Goal: Obtain resource: Download file/media

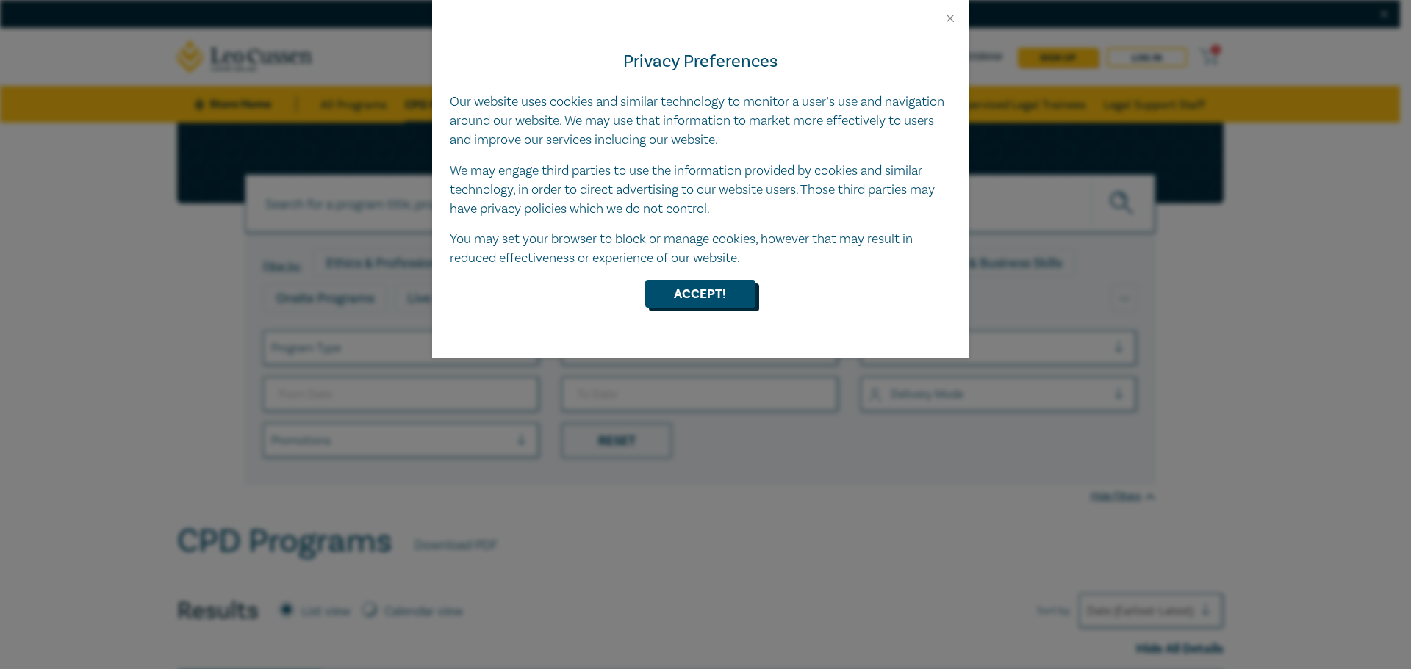
click at [713, 296] on button "Accept!" at bounding box center [700, 294] width 110 height 28
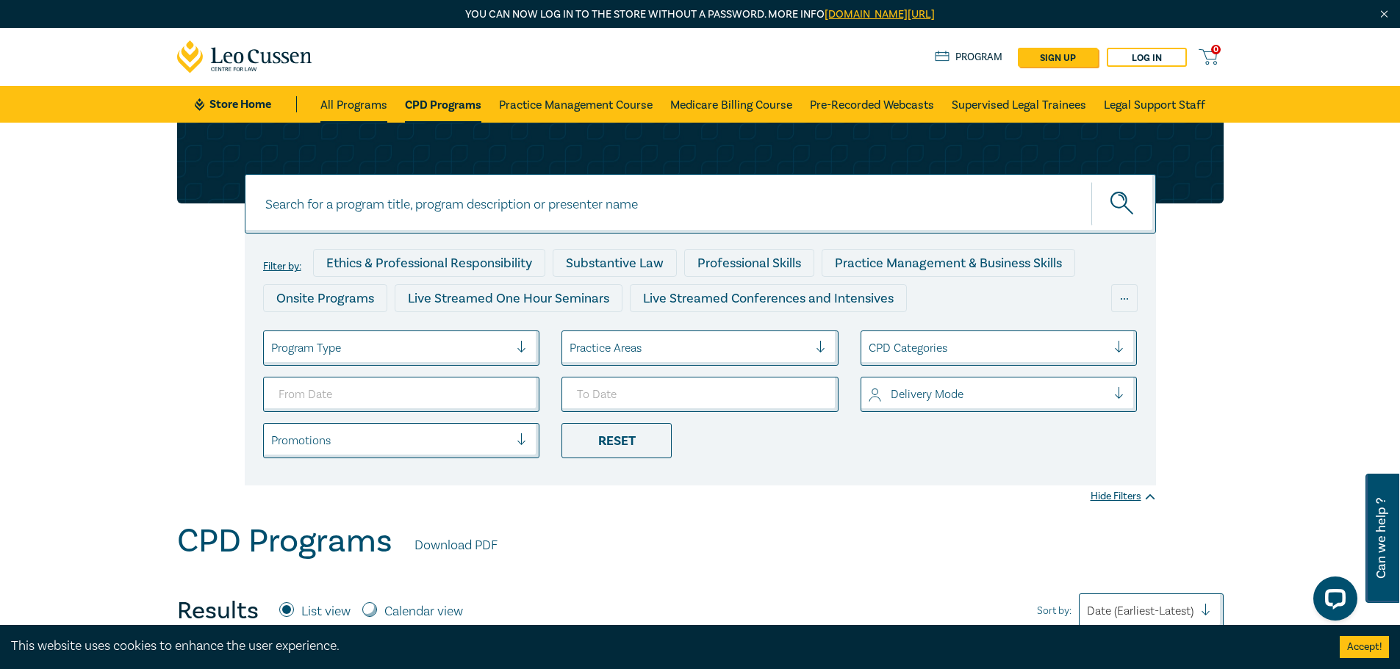
click at [365, 101] on link "All Programs" at bounding box center [353, 104] width 67 height 37
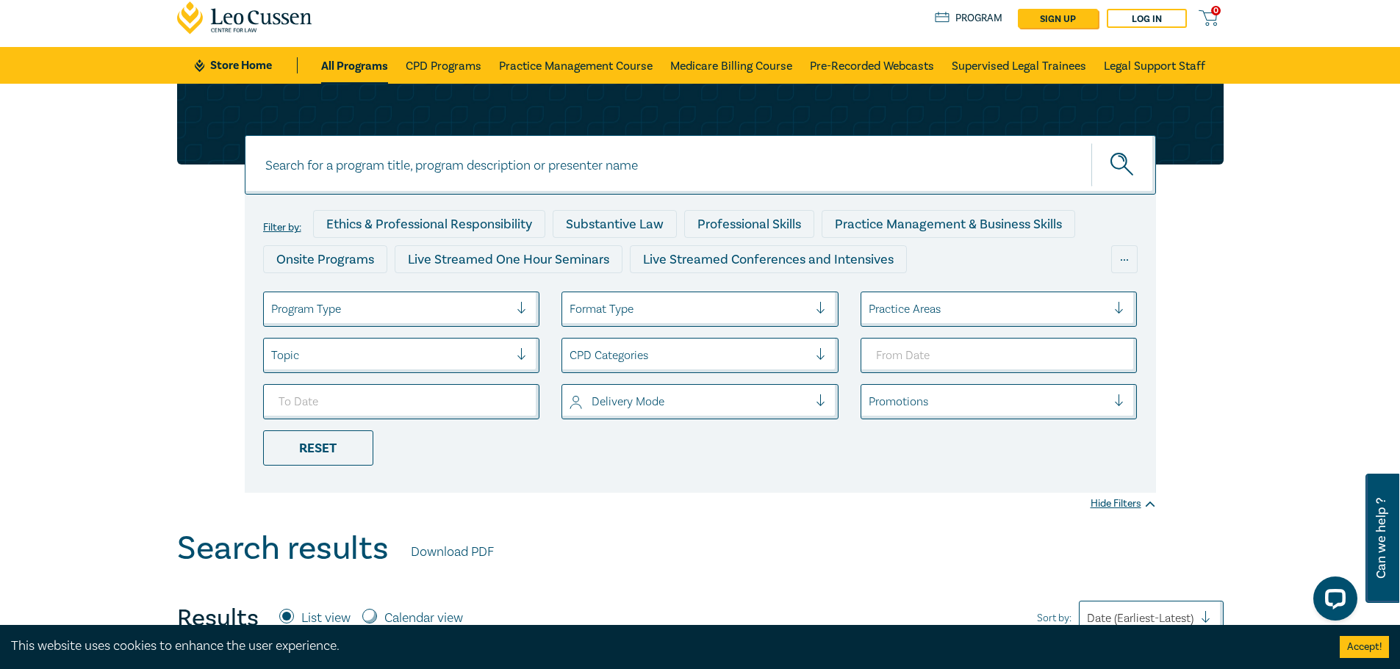
scroll to position [73, 0]
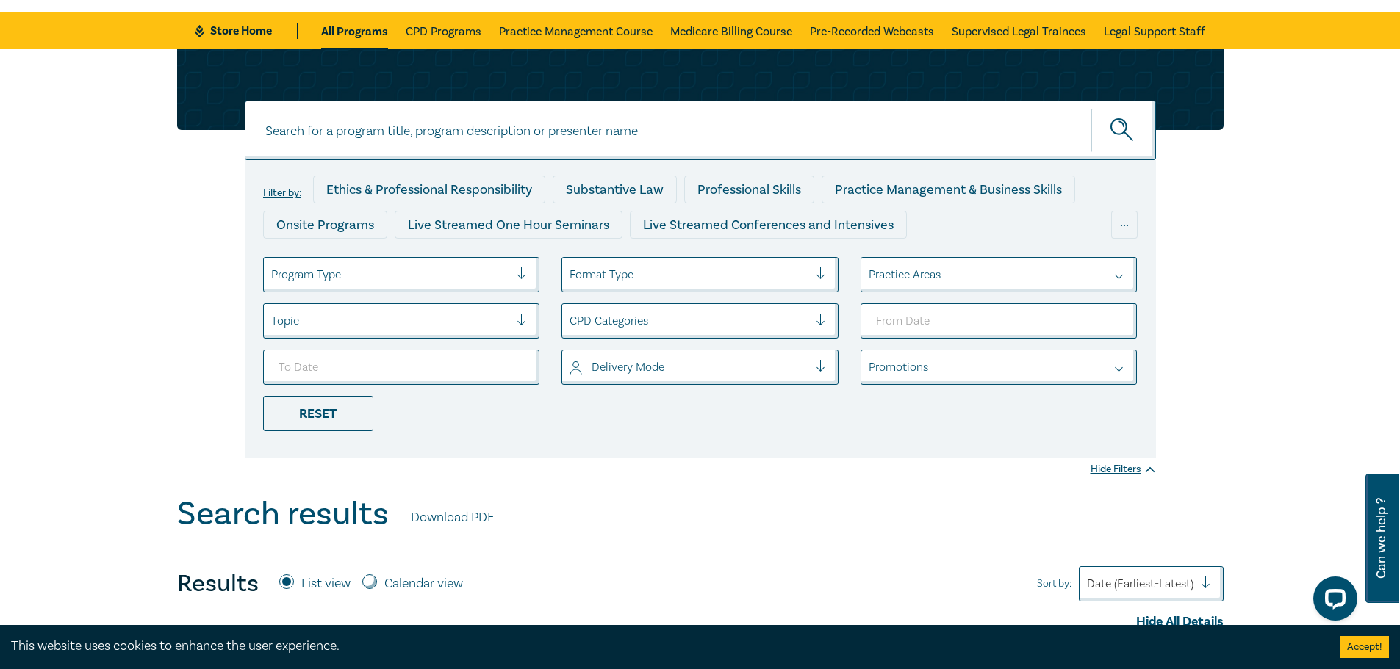
click at [527, 279] on div at bounding box center [528, 274] width 22 height 15
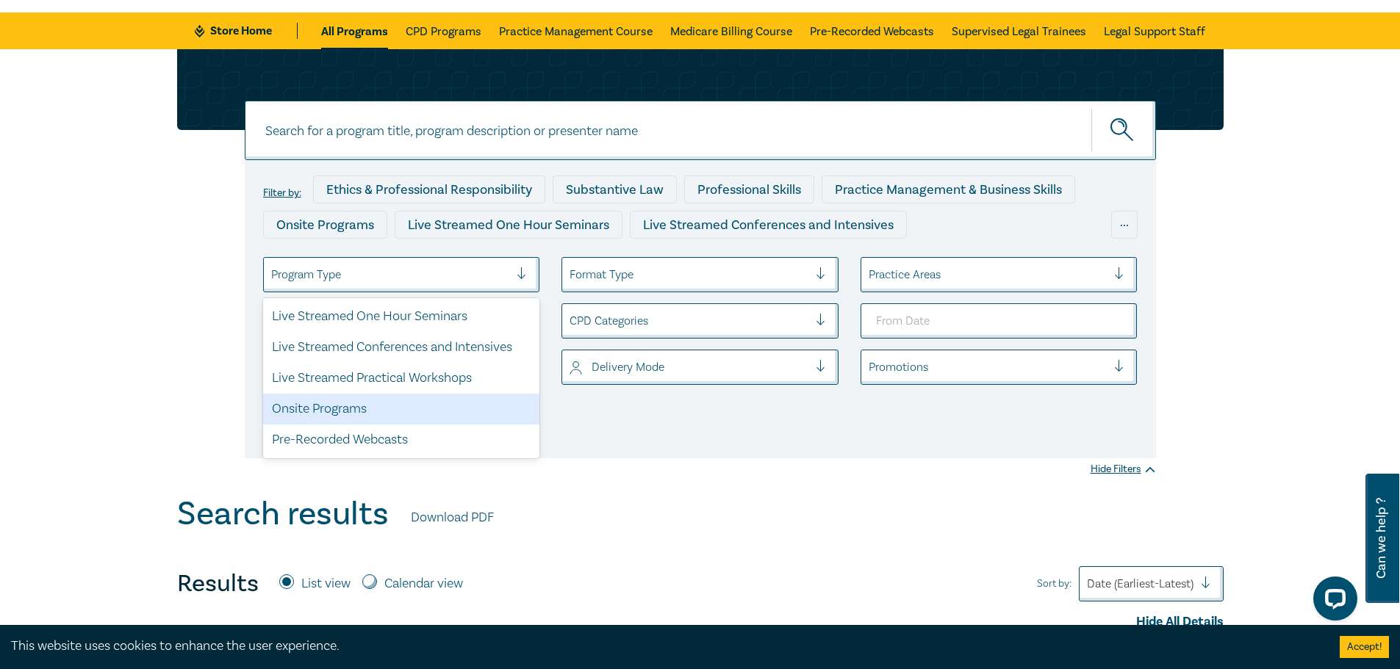
click at [325, 407] on div "Onsite Programs" at bounding box center [401, 409] width 277 height 31
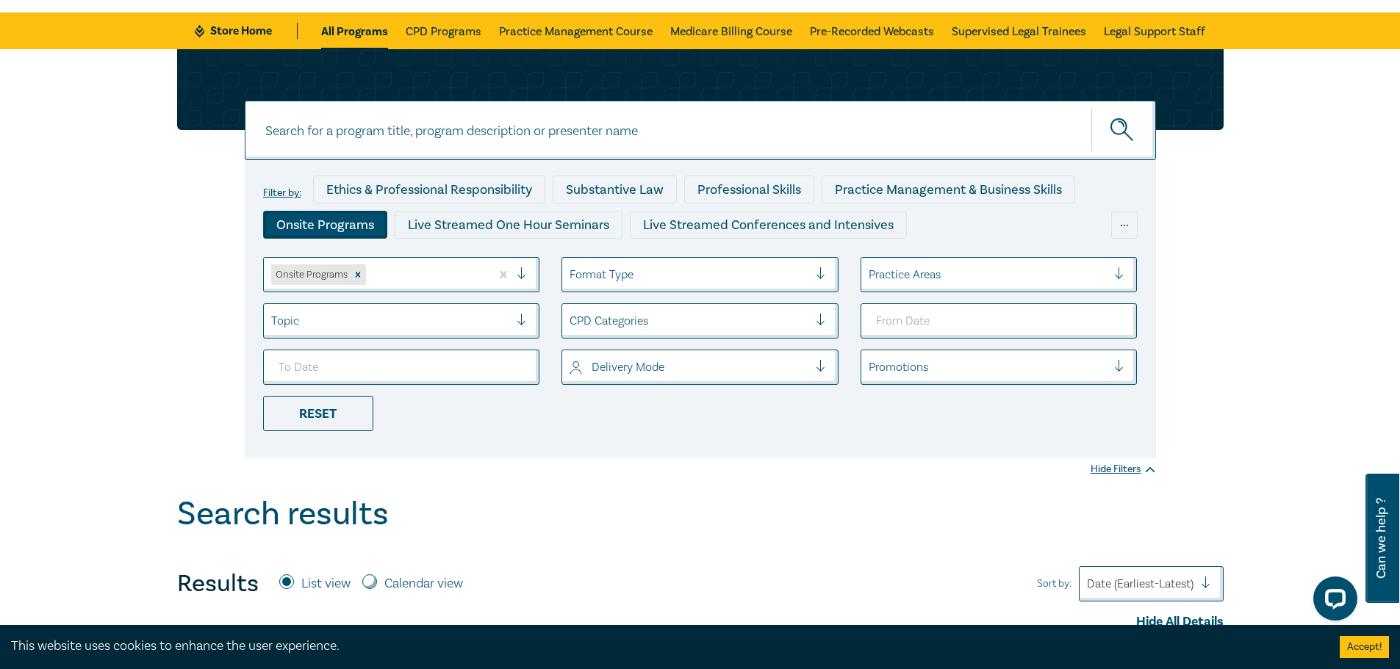
click at [425, 326] on div at bounding box center [390, 321] width 239 height 19
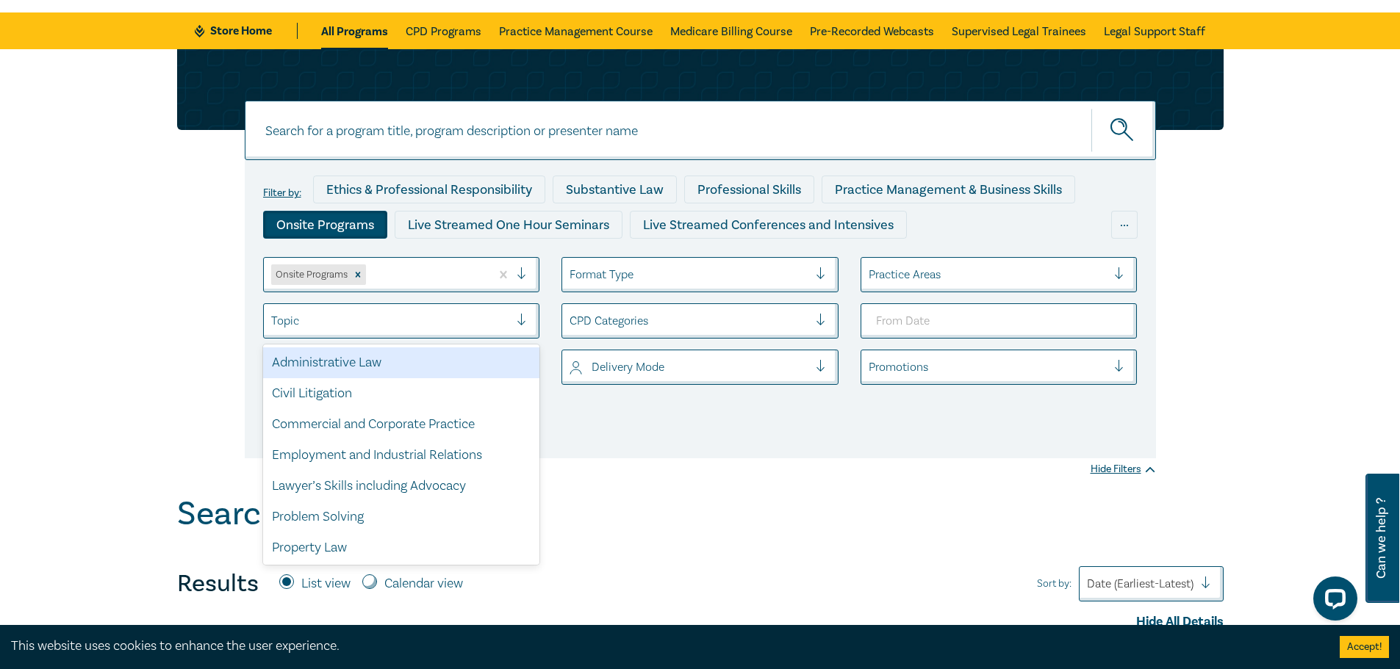
click at [596, 517] on div "Search results" at bounding box center [700, 518] width 1046 height 46
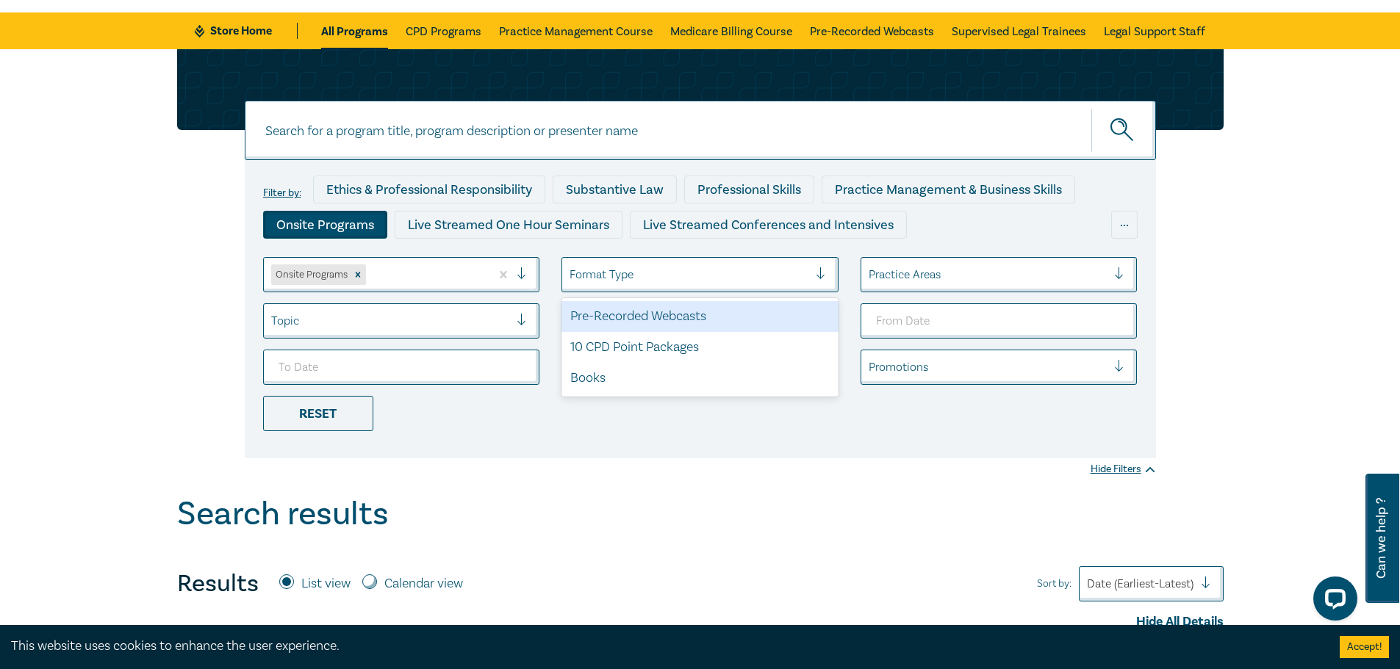
click at [637, 281] on div at bounding box center [689, 274] width 239 height 19
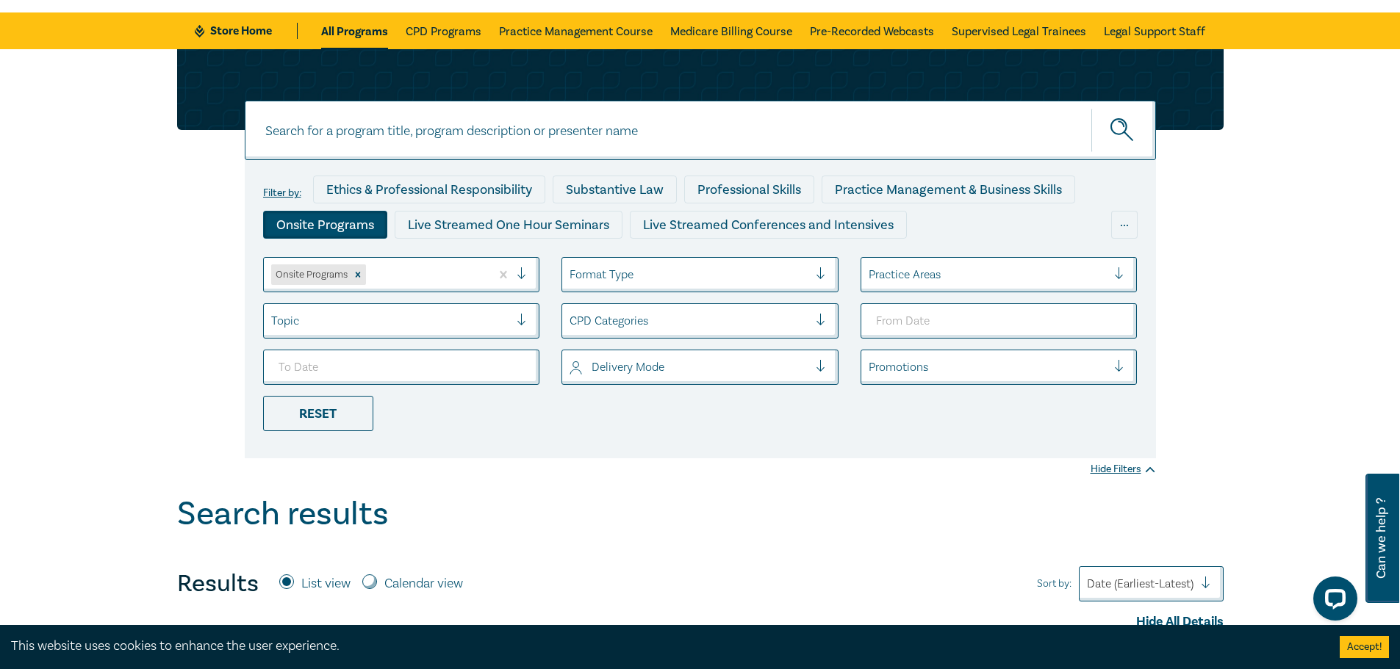
click at [713, 475] on div "Filter by: Ethics & Professional Responsibility Substantive Law Professional Sk…" at bounding box center [700, 272] width 1400 height 446
click at [703, 331] on div at bounding box center [689, 321] width 239 height 19
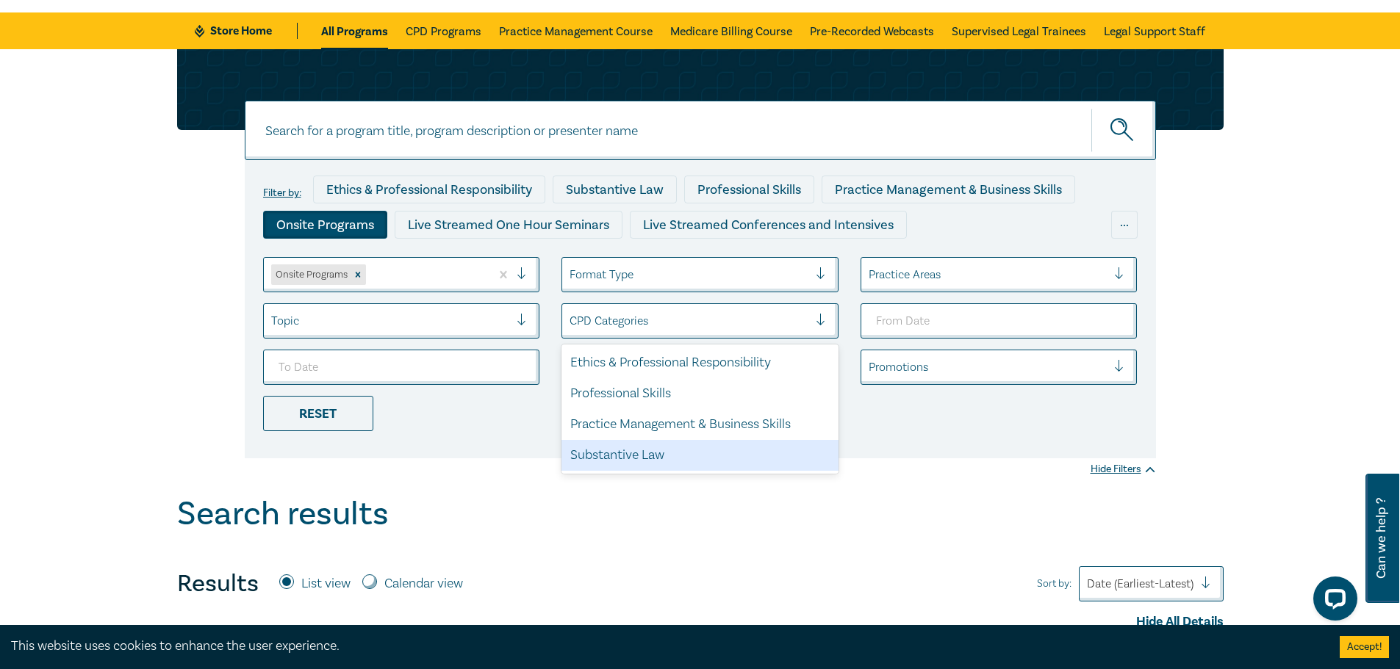
drag, startPoint x: 669, startPoint y: 580, endPoint x: 678, endPoint y: 565, distance: 17.1
click at [670, 577] on div "Results List view Calendar view Sort by: Date (Earliest-Latest)" at bounding box center [700, 584] width 1046 height 35
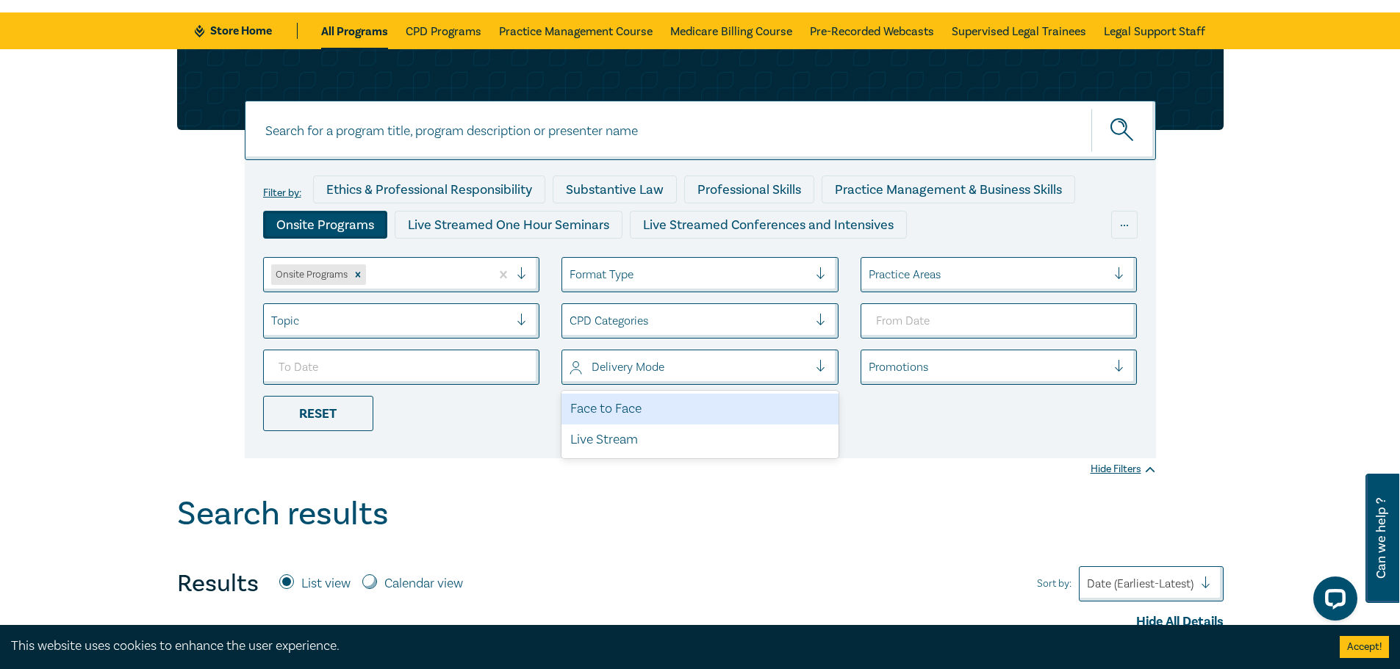
click at [753, 367] on div at bounding box center [689, 367] width 239 height 19
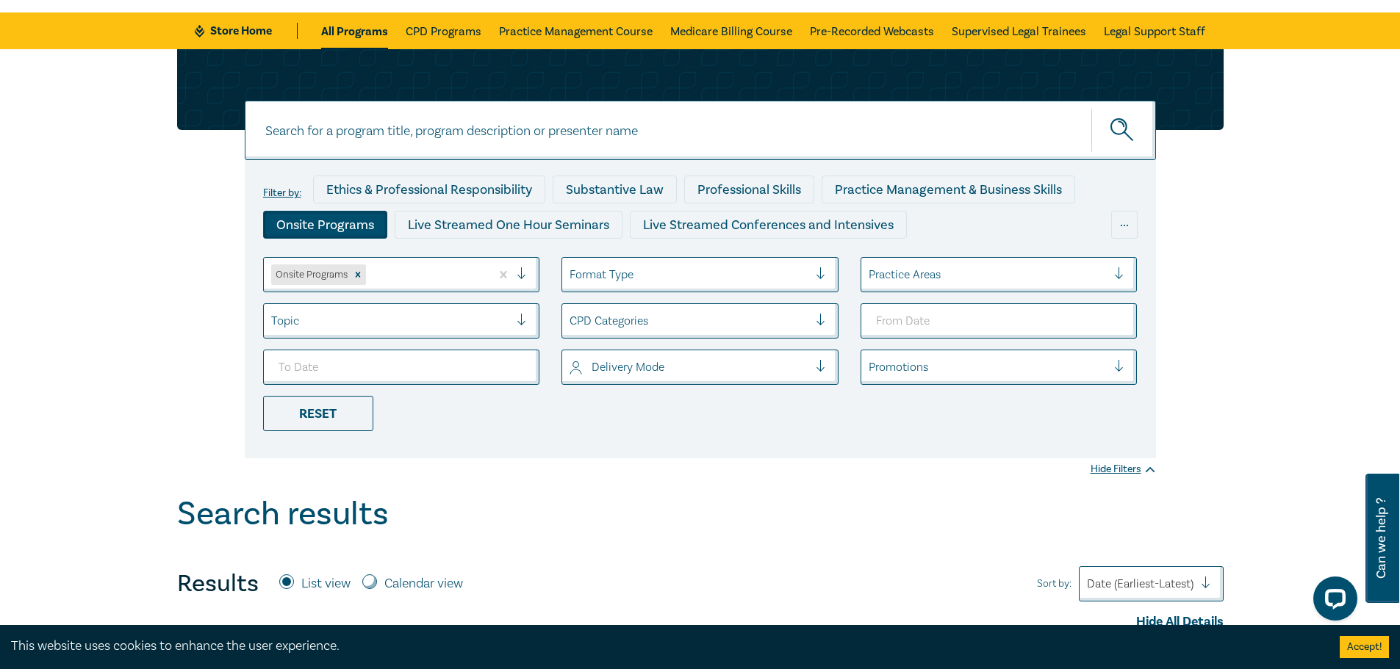
drag, startPoint x: 697, startPoint y: 525, endPoint x: 814, endPoint y: 444, distance: 142.1
click at [707, 514] on div "Search results" at bounding box center [700, 518] width 1046 height 46
click at [926, 280] on div at bounding box center [988, 274] width 239 height 19
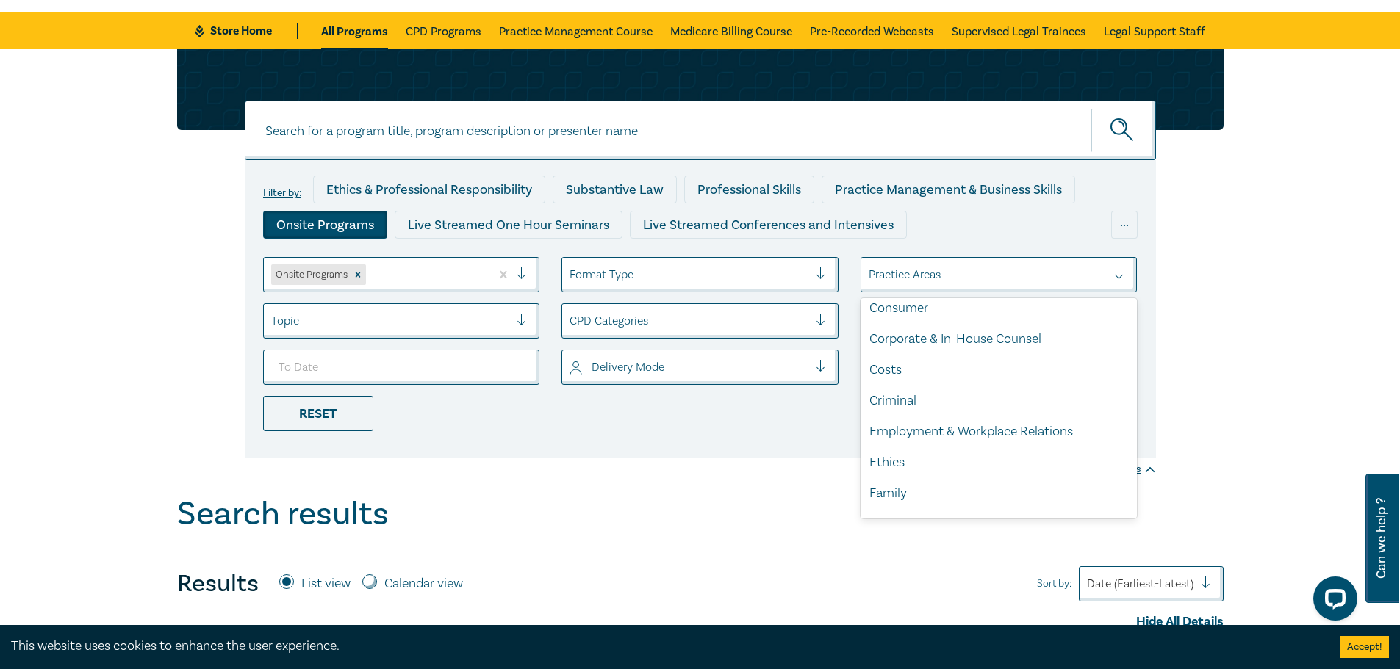
scroll to position [147, 0]
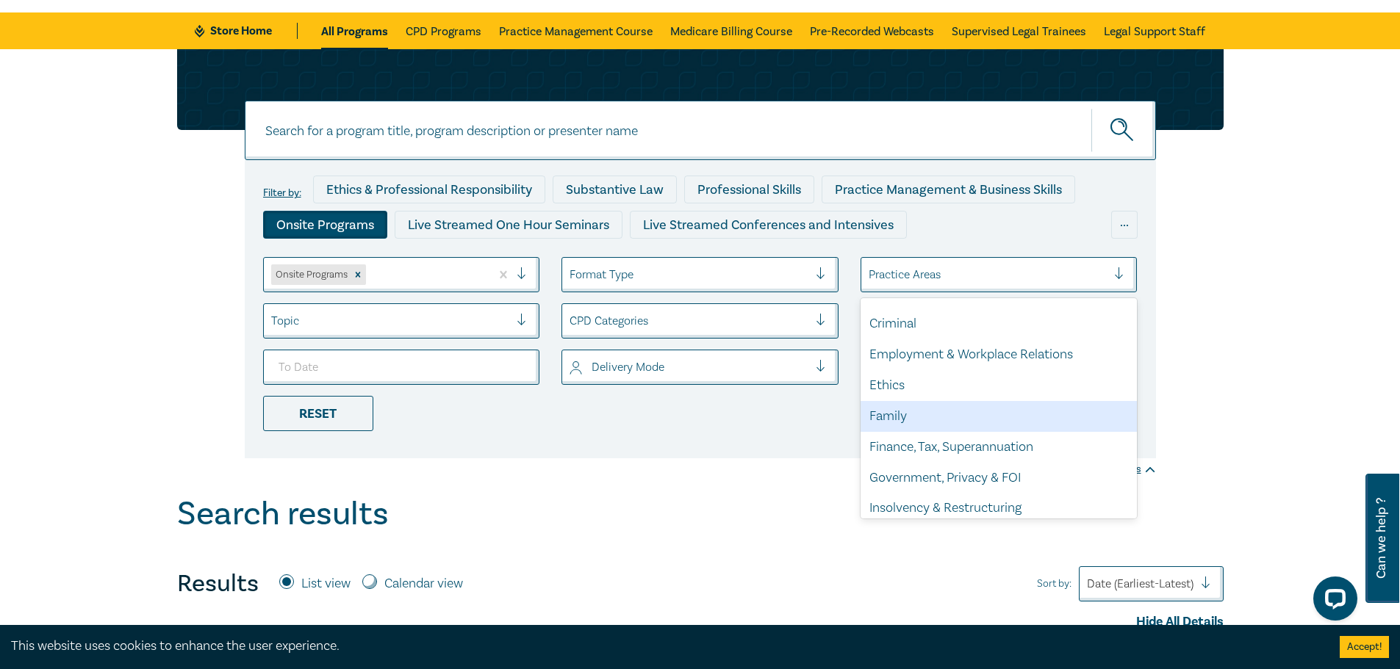
click at [899, 418] on div "Family" at bounding box center [999, 416] width 277 height 31
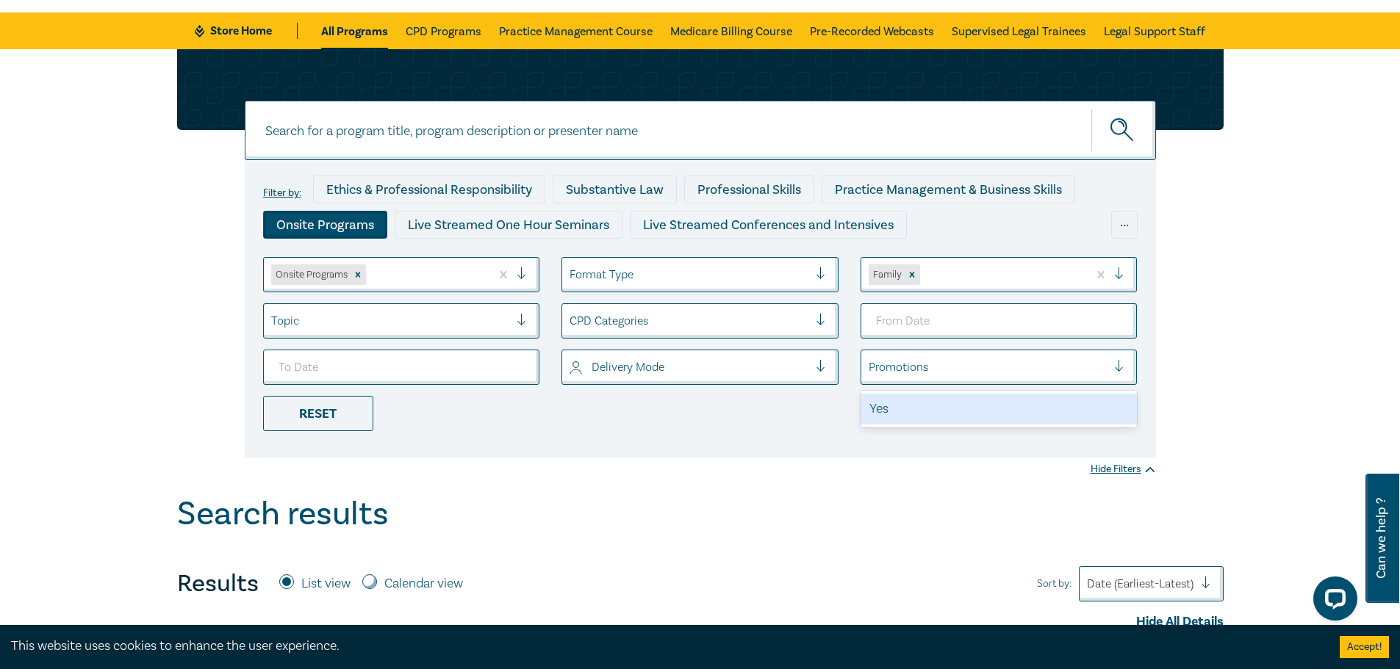
click at [896, 363] on div at bounding box center [988, 367] width 239 height 19
click at [770, 365] on div at bounding box center [689, 367] width 239 height 19
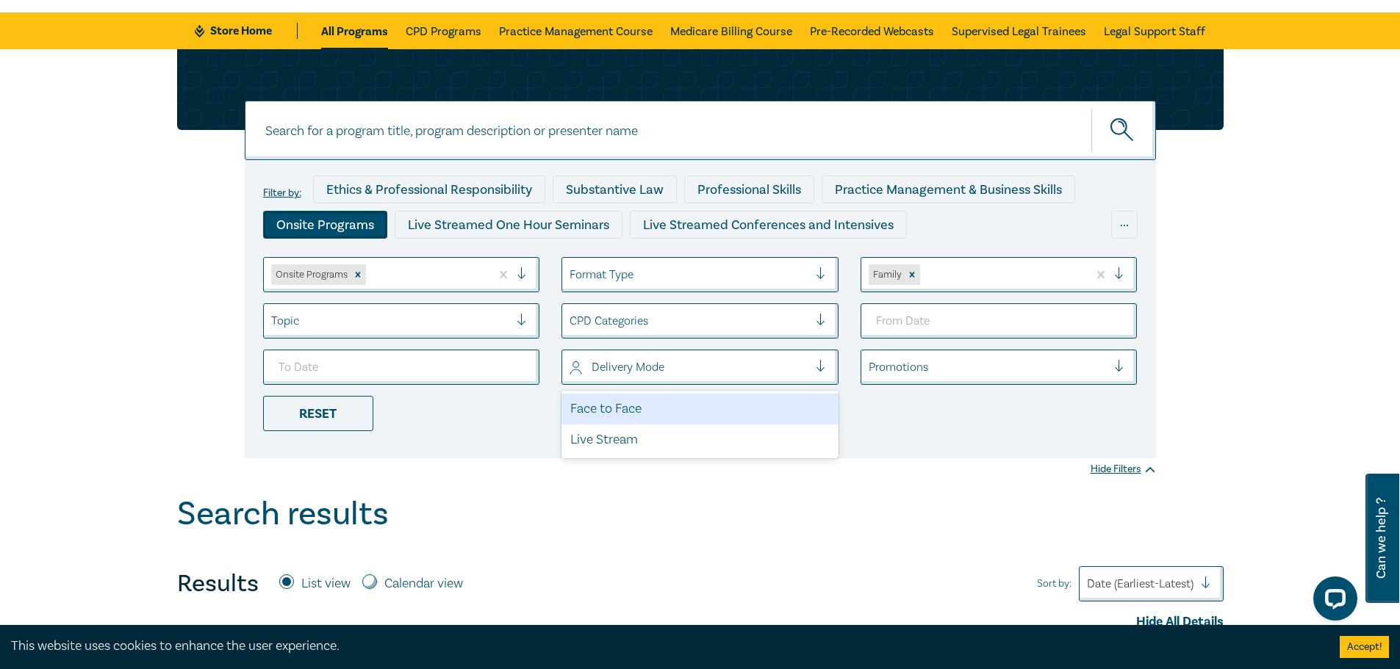
click at [744, 408] on div "Face to Face" at bounding box center [699, 409] width 277 height 31
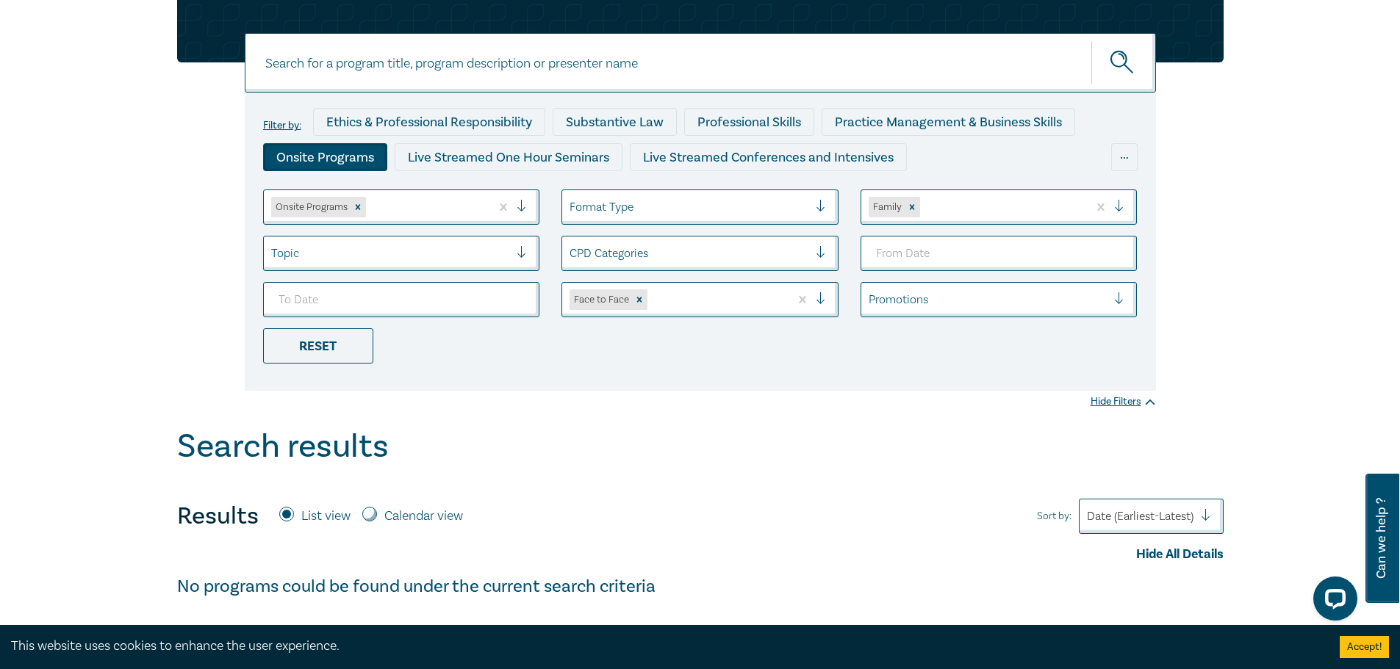
scroll to position [147, 0]
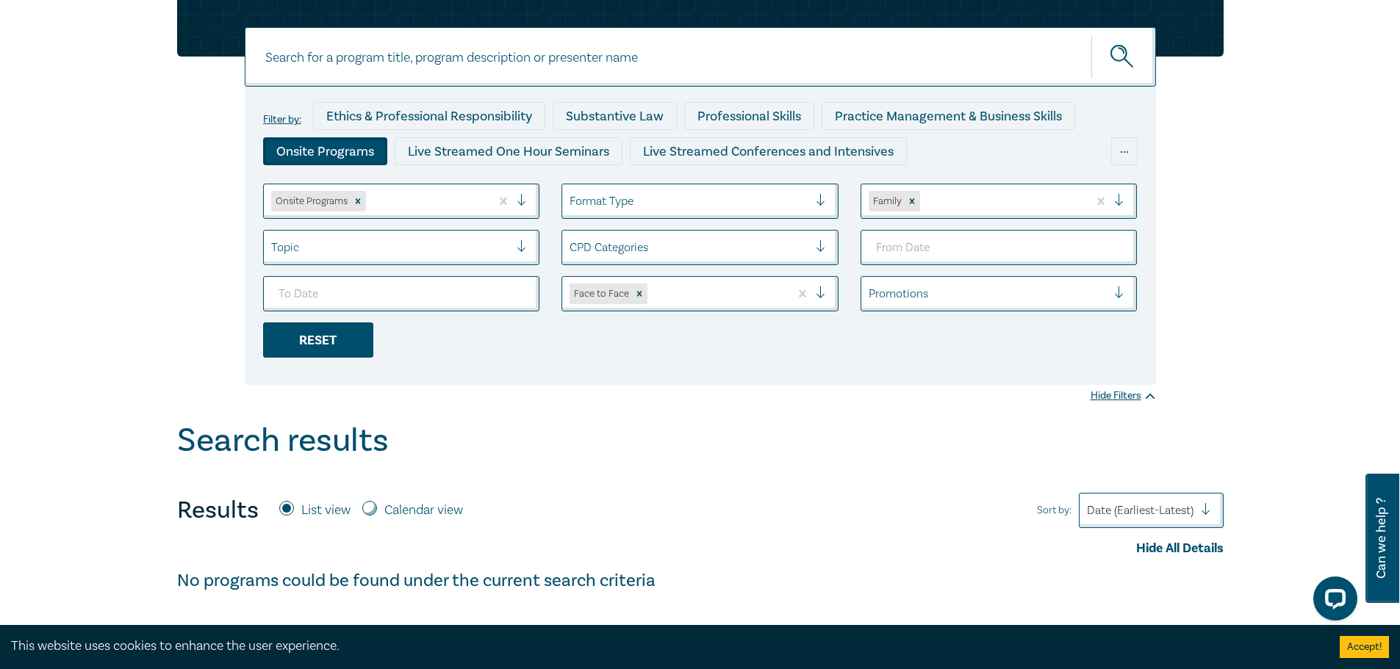
click at [328, 328] on div "Reset" at bounding box center [318, 340] width 110 height 35
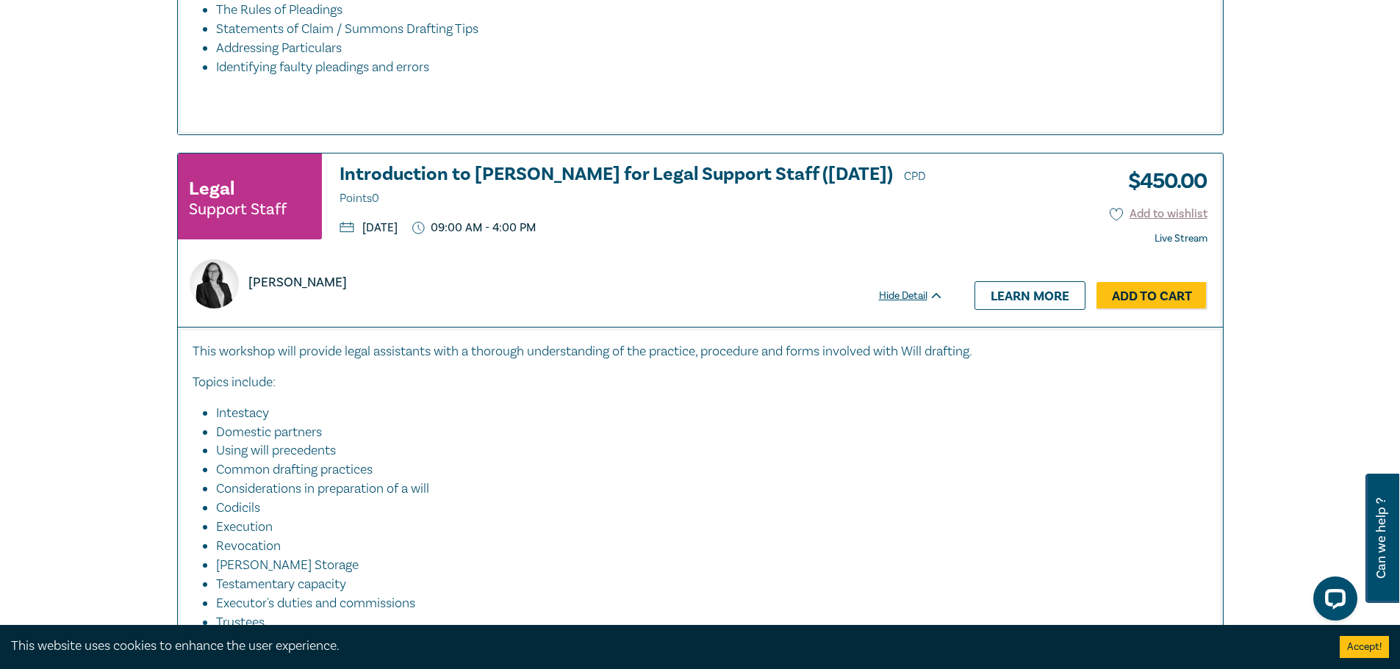
scroll to position [1984, 0]
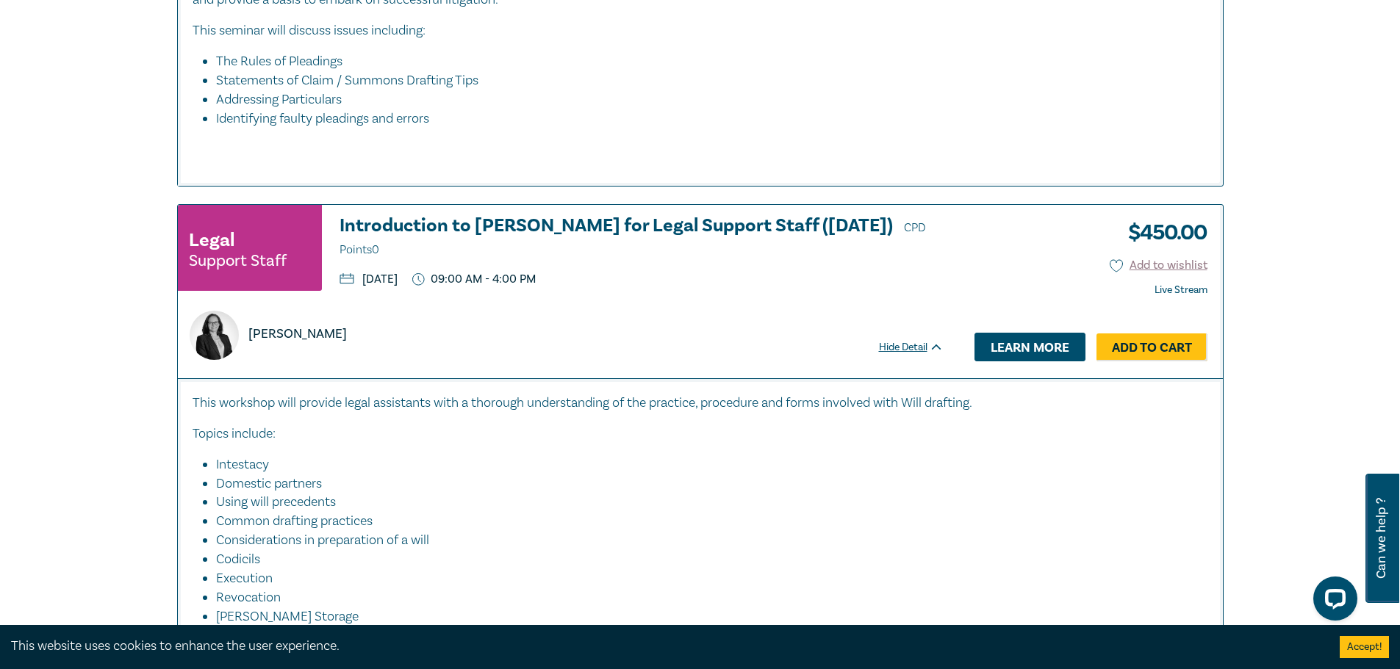
click at [1028, 348] on link "Learn more" at bounding box center [1029, 347] width 111 height 28
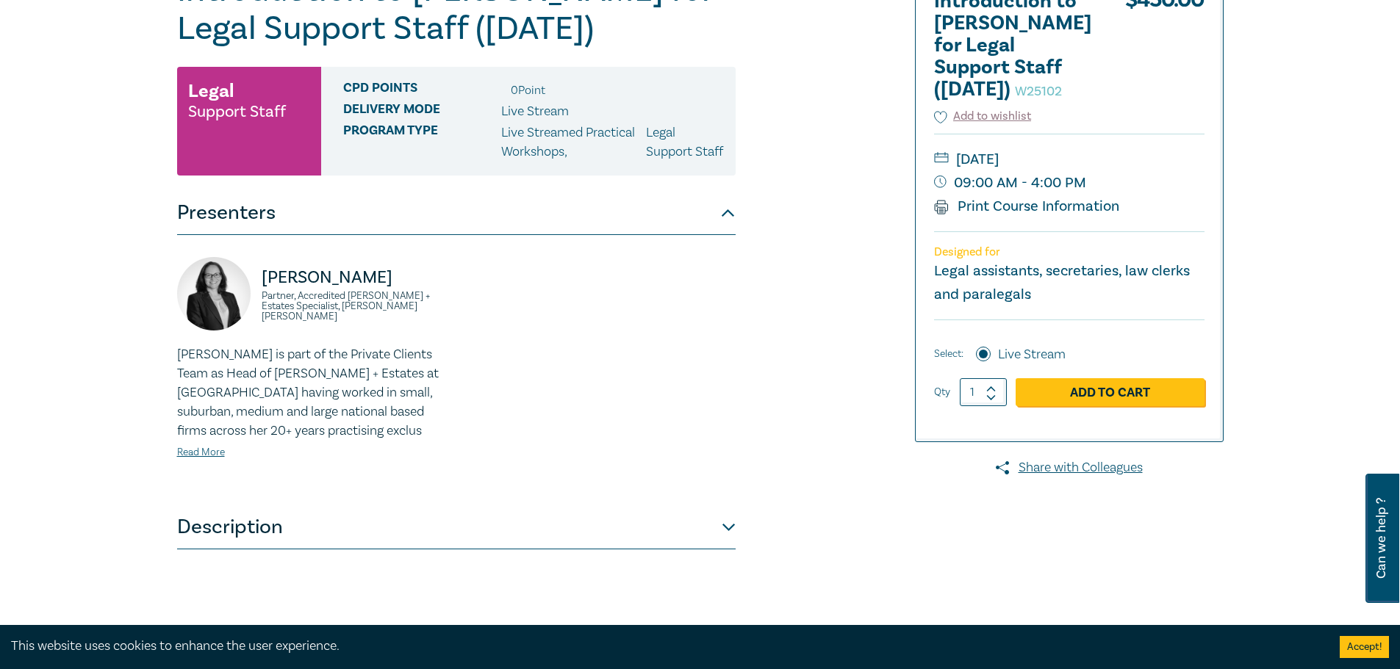
scroll to position [220, 0]
click at [191, 460] on link "Read More" at bounding box center [201, 453] width 48 height 13
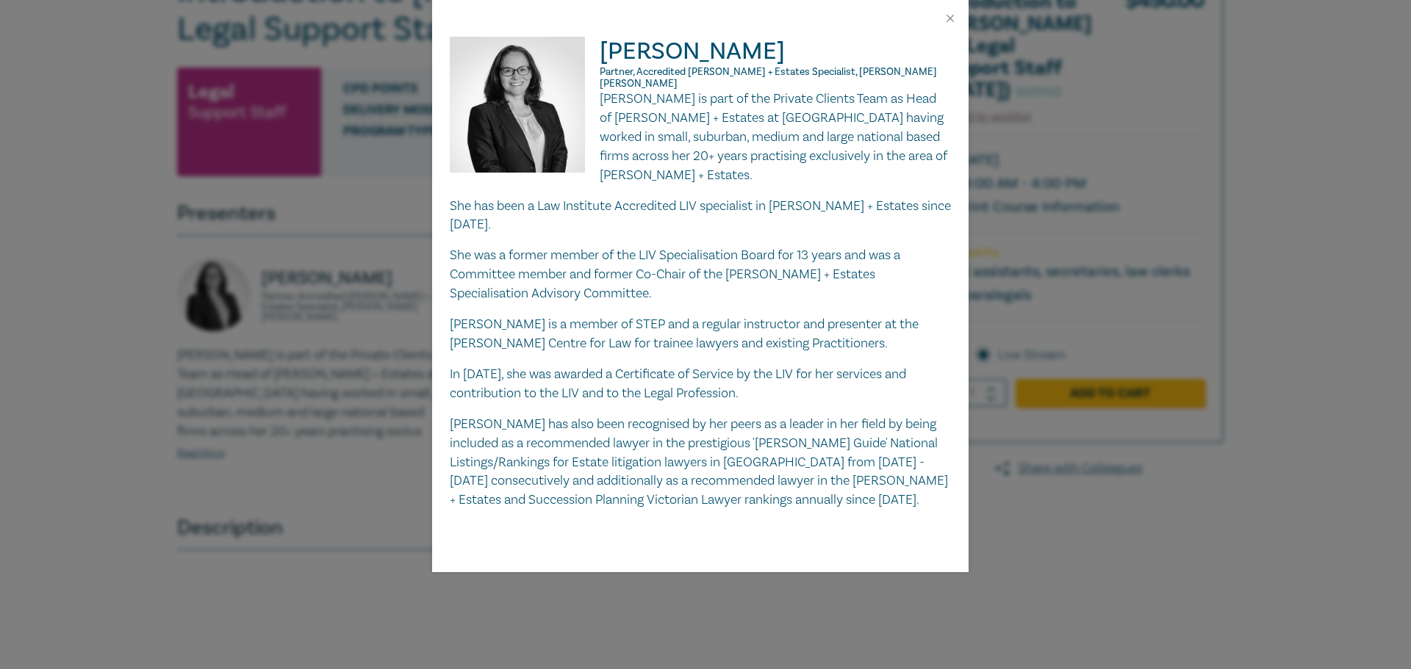
click at [88, 281] on div "[PERSON_NAME] Partner, Accredited [PERSON_NAME] + Estates Specialist, [PERSON_N…" at bounding box center [705, 334] width 1411 height 669
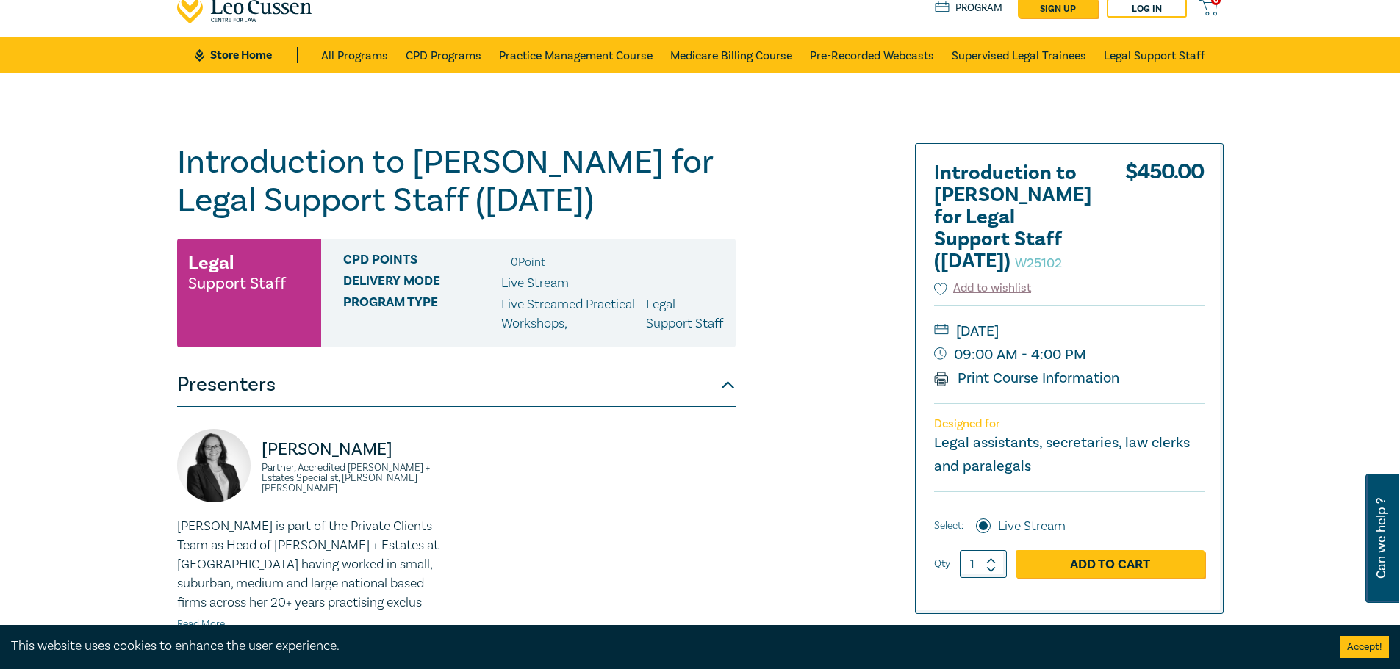
scroll to position [0, 0]
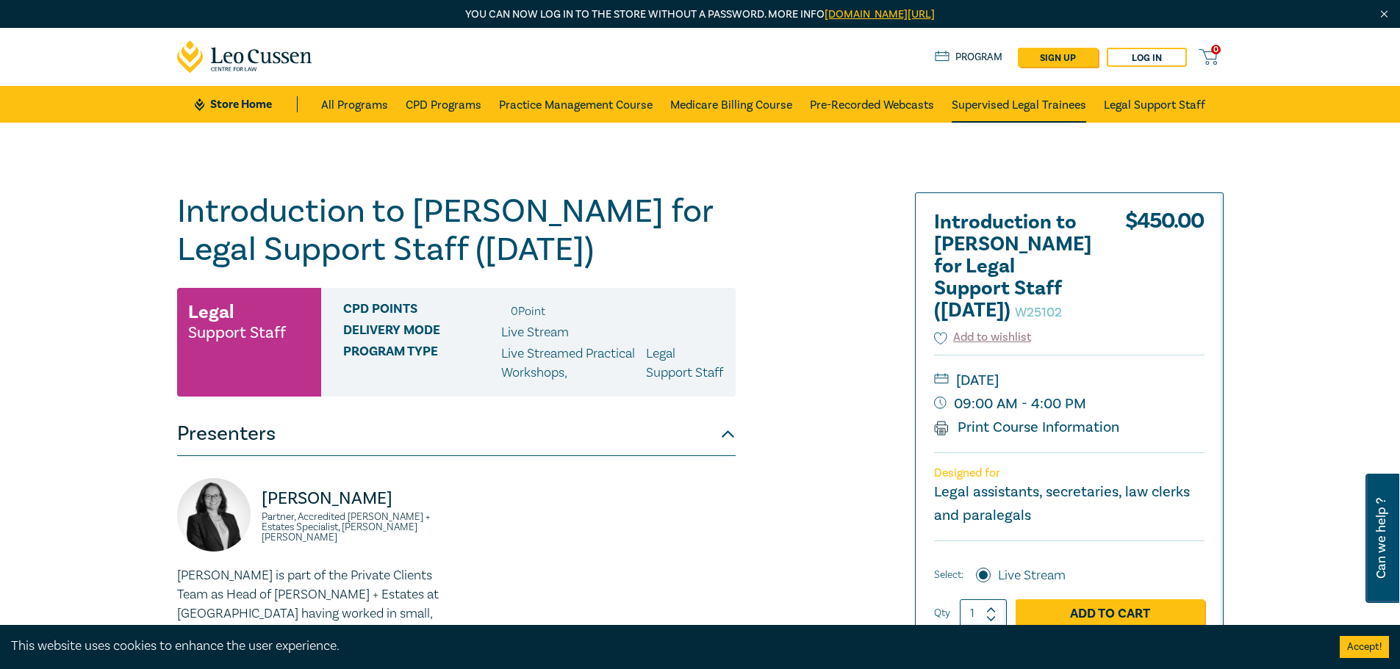
click at [1019, 104] on link "Supervised Legal Trainees" at bounding box center [1019, 104] width 134 height 37
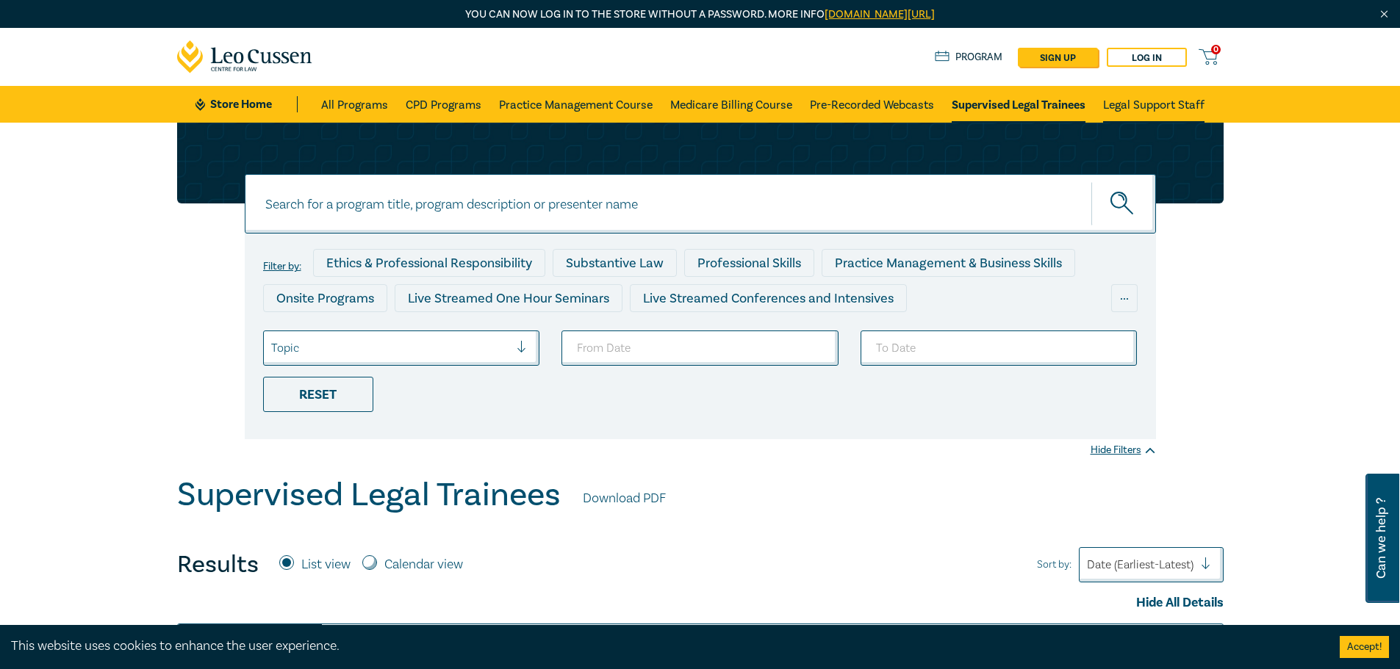
click at [1155, 99] on link "Legal Support Staff" at bounding box center [1153, 104] width 101 height 37
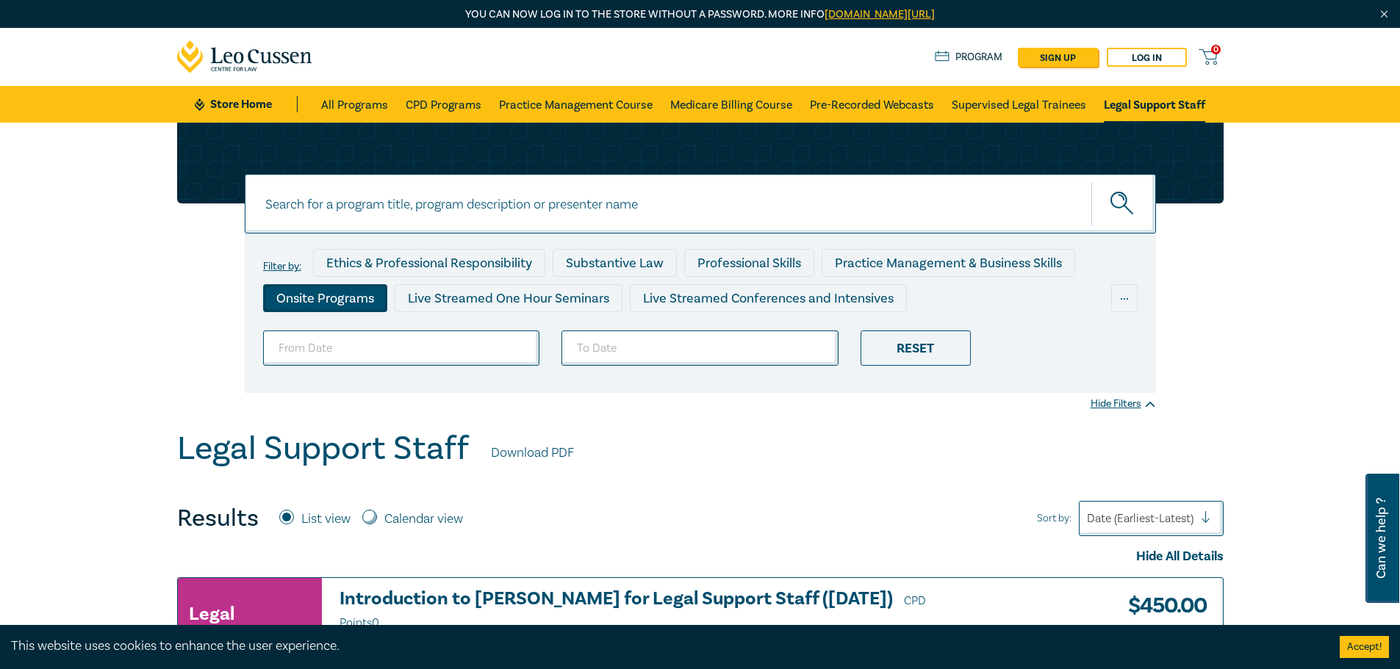
click at [326, 301] on div "Onsite Programs" at bounding box center [325, 298] width 124 height 28
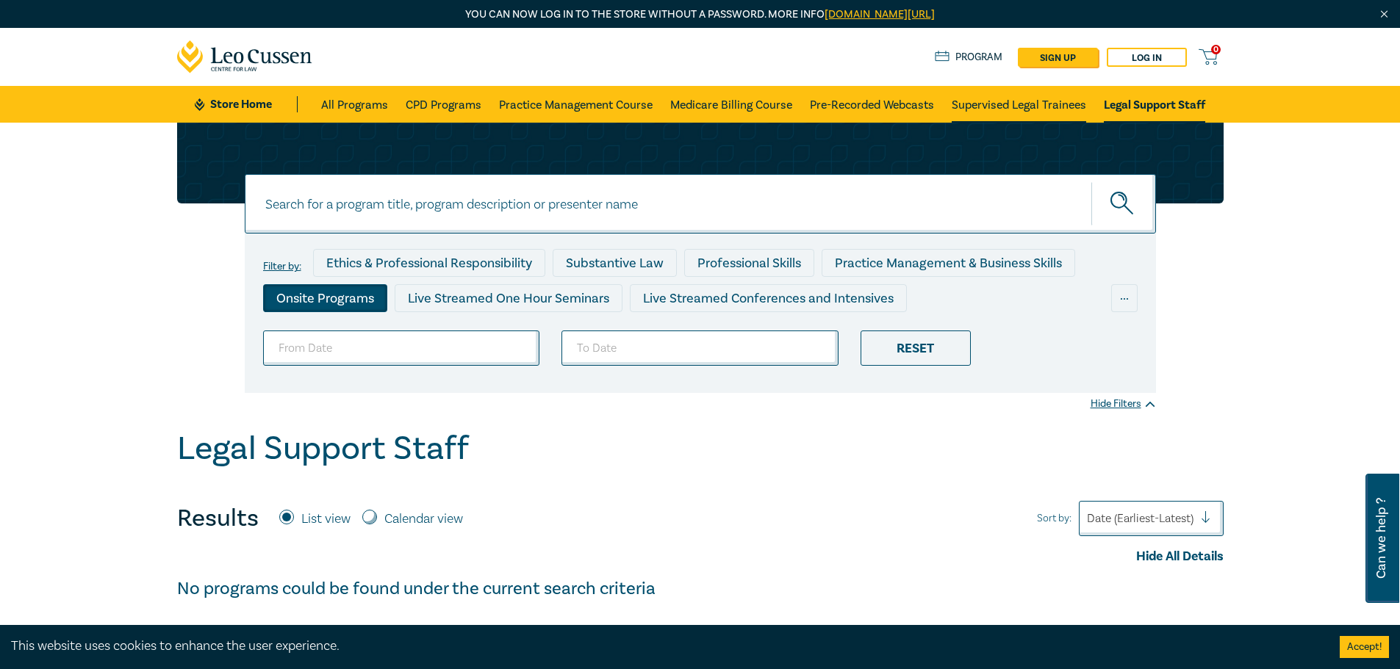
click at [1014, 101] on link "Supervised Legal Trainees" at bounding box center [1019, 104] width 134 height 37
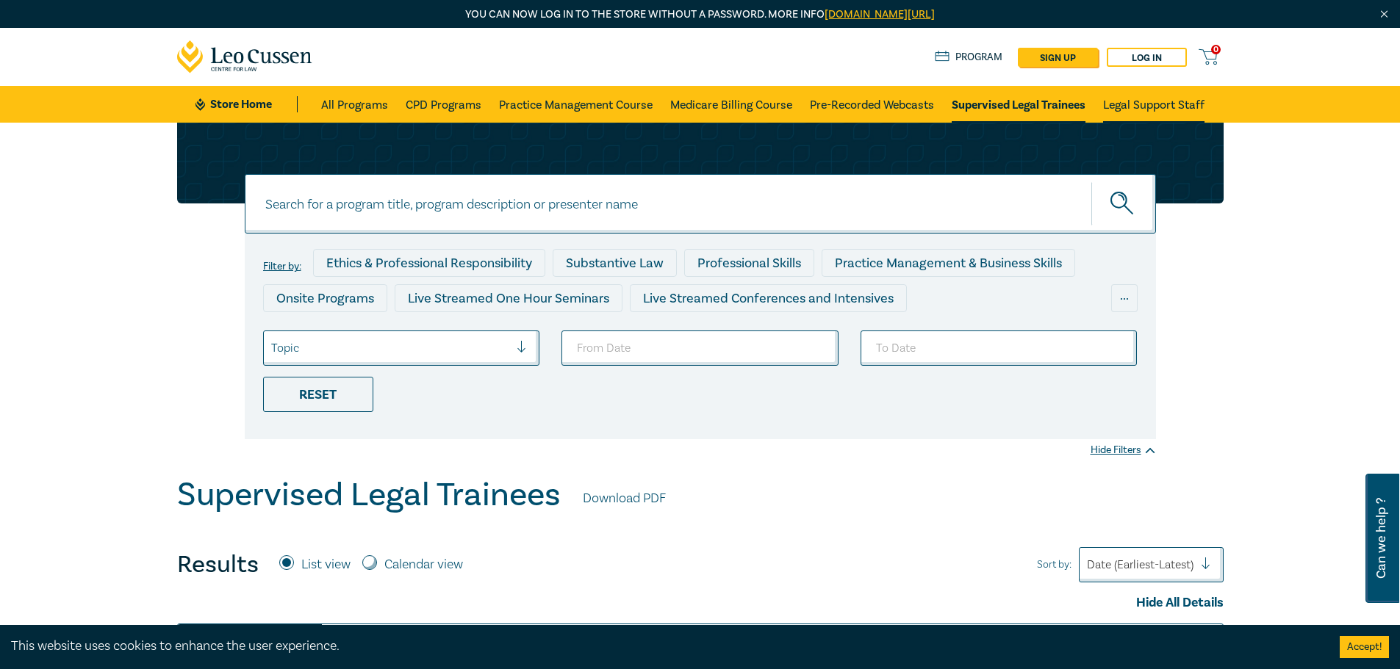
click at [1128, 96] on link "Legal Support Staff" at bounding box center [1153, 104] width 101 height 37
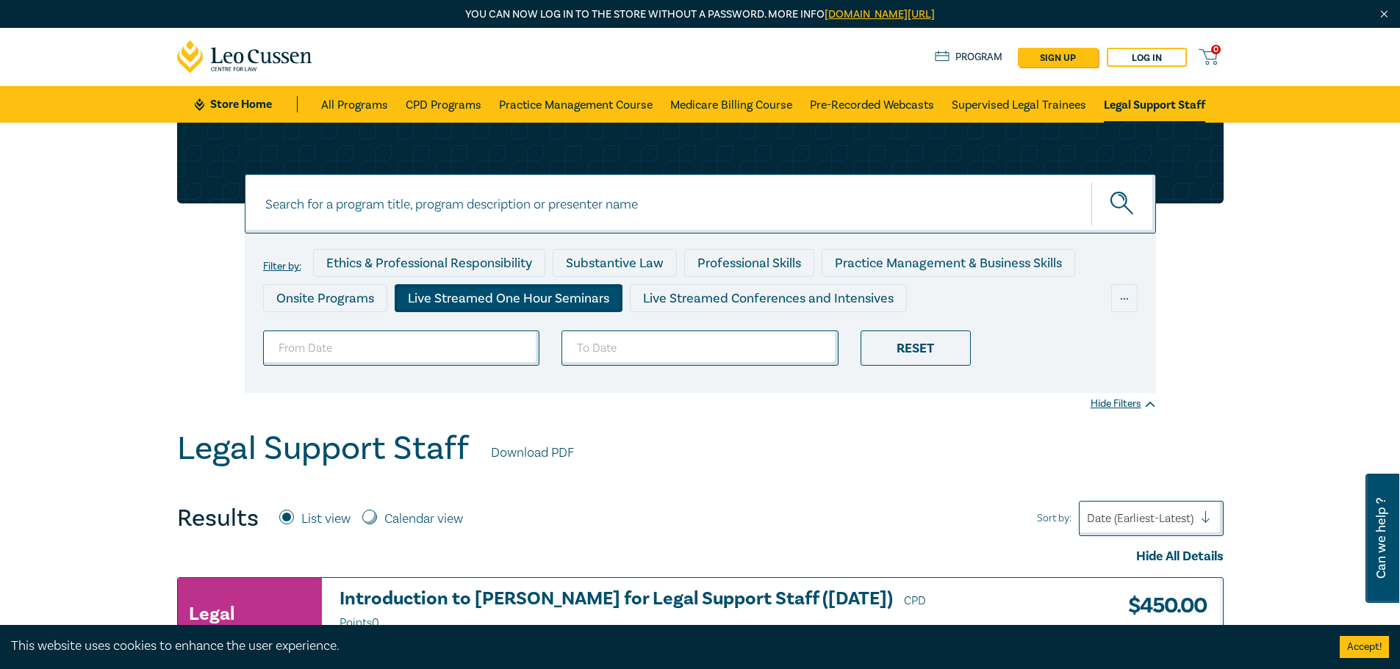
click at [465, 296] on div "Live Streamed One Hour Seminars" at bounding box center [509, 298] width 228 height 28
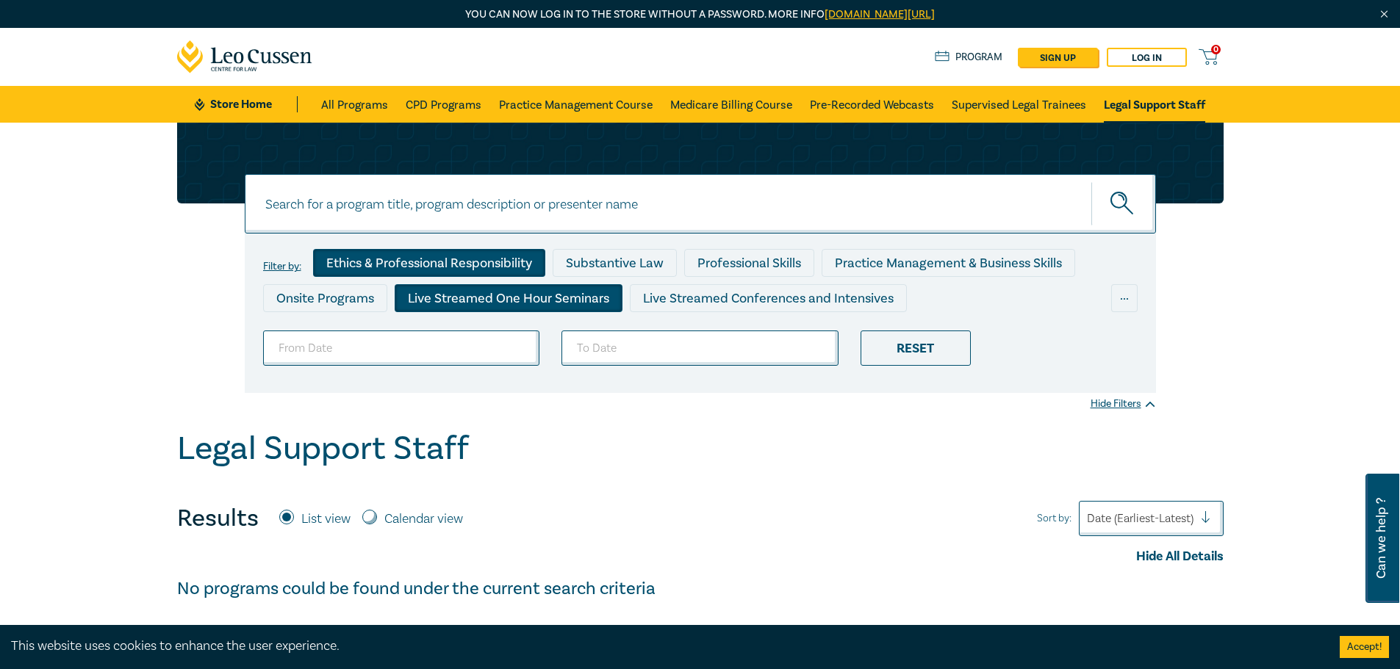
click at [483, 257] on div "Ethics & Professional Responsibility" at bounding box center [429, 263] width 232 height 28
click at [359, 99] on link "All Programs" at bounding box center [354, 104] width 67 height 37
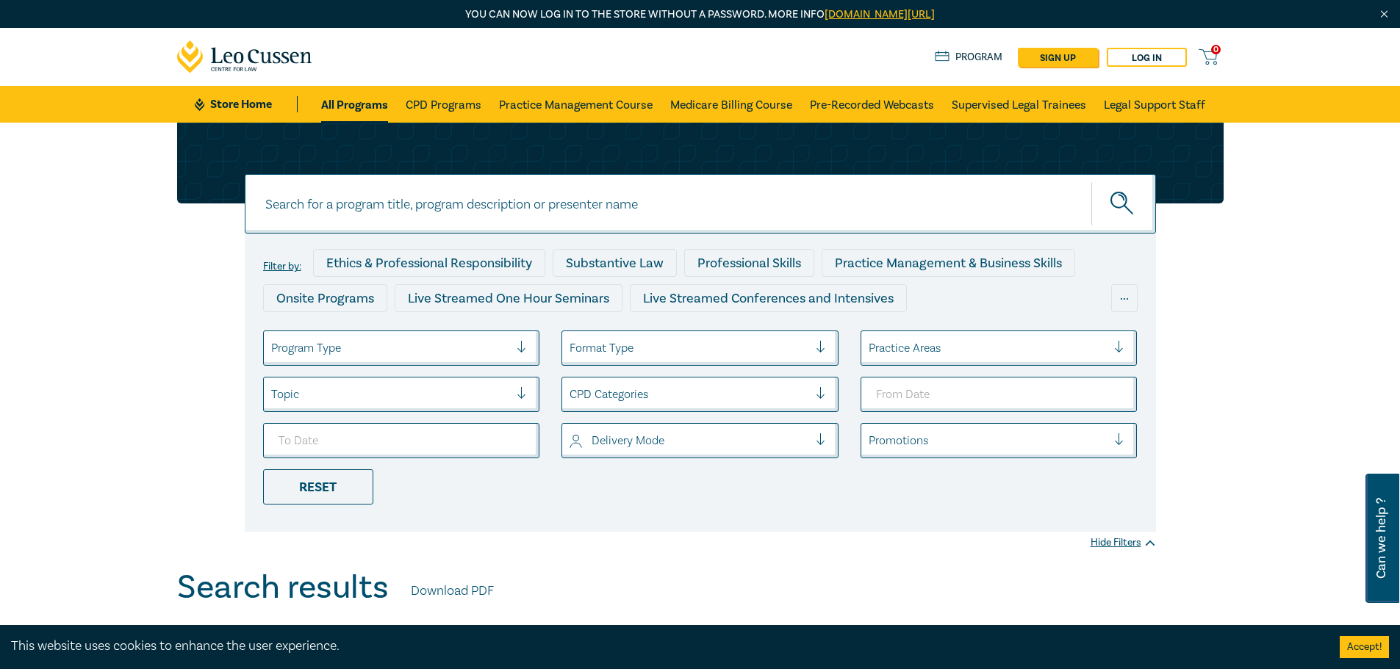
click at [708, 209] on input at bounding box center [700, 204] width 911 height 60
click at [668, 212] on input at bounding box center [700, 204] width 911 height 60
type input "Family law"
click at [1139, 203] on button "submit" at bounding box center [1123, 204] width 65 height 45
click at [1119, 203] on icon "submit" at bounding box center [1123, 205] width 26 height 26
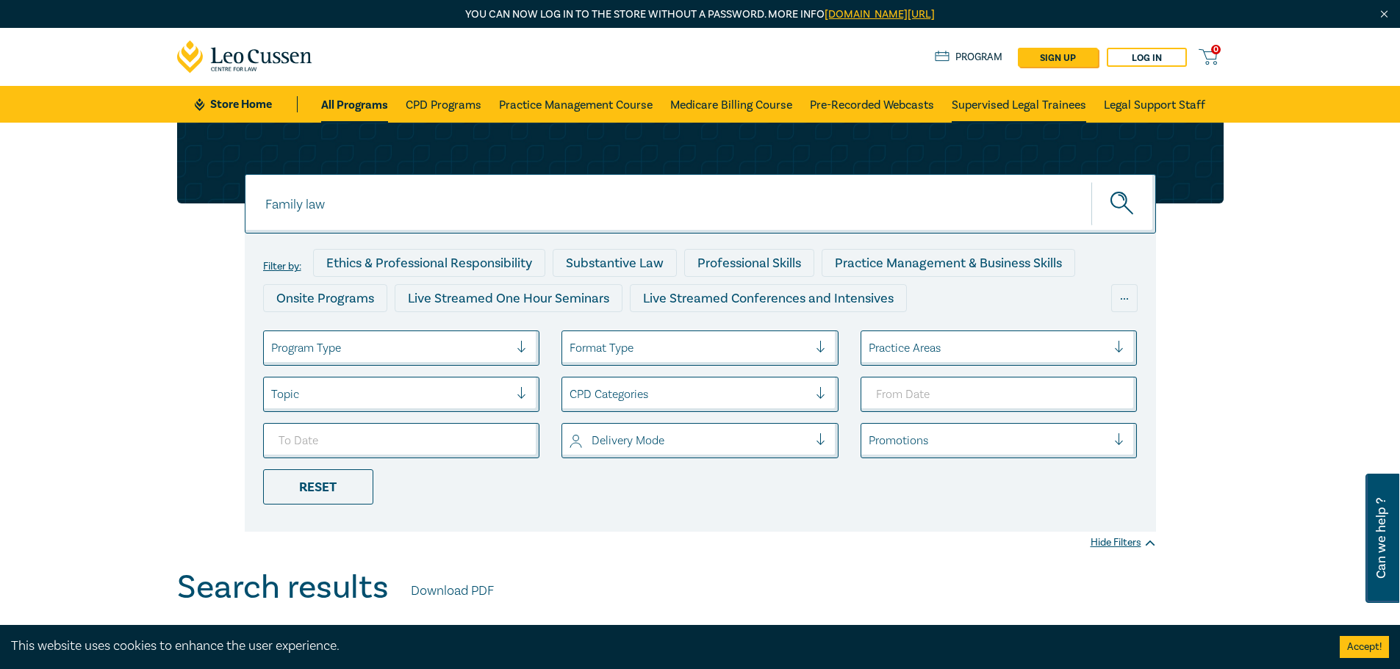
click at [1001, 103] on link "Supervised Legal Trainees" at bounding box center [1019, 104] width 134 height 37
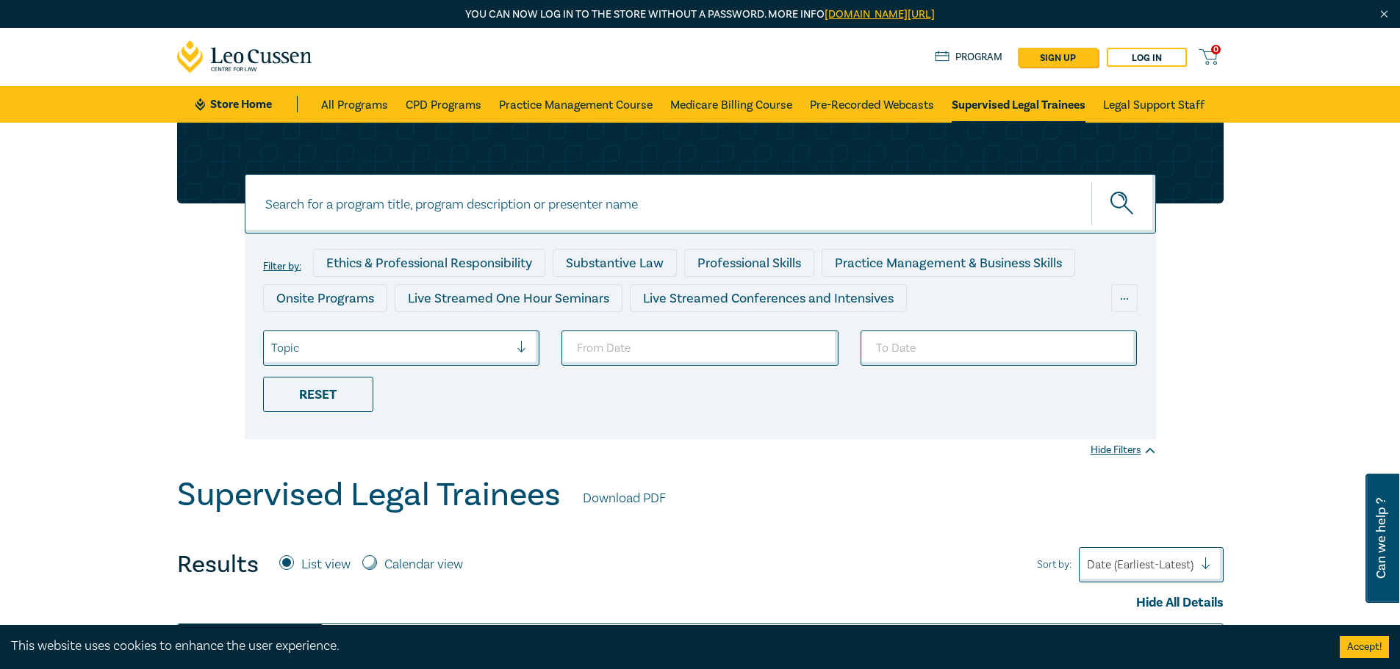
click at [522, 347] on div at bounding box center [528, 348] width 22 height 15
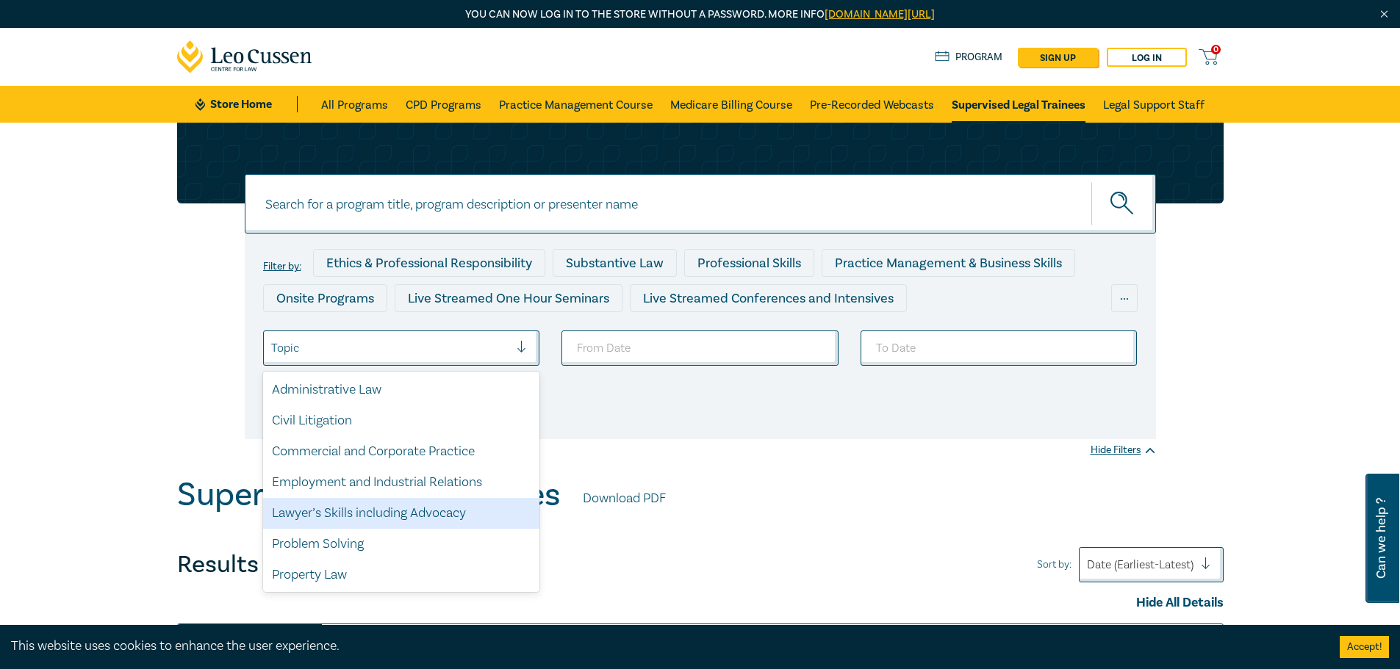
scroll to position [112, 0]
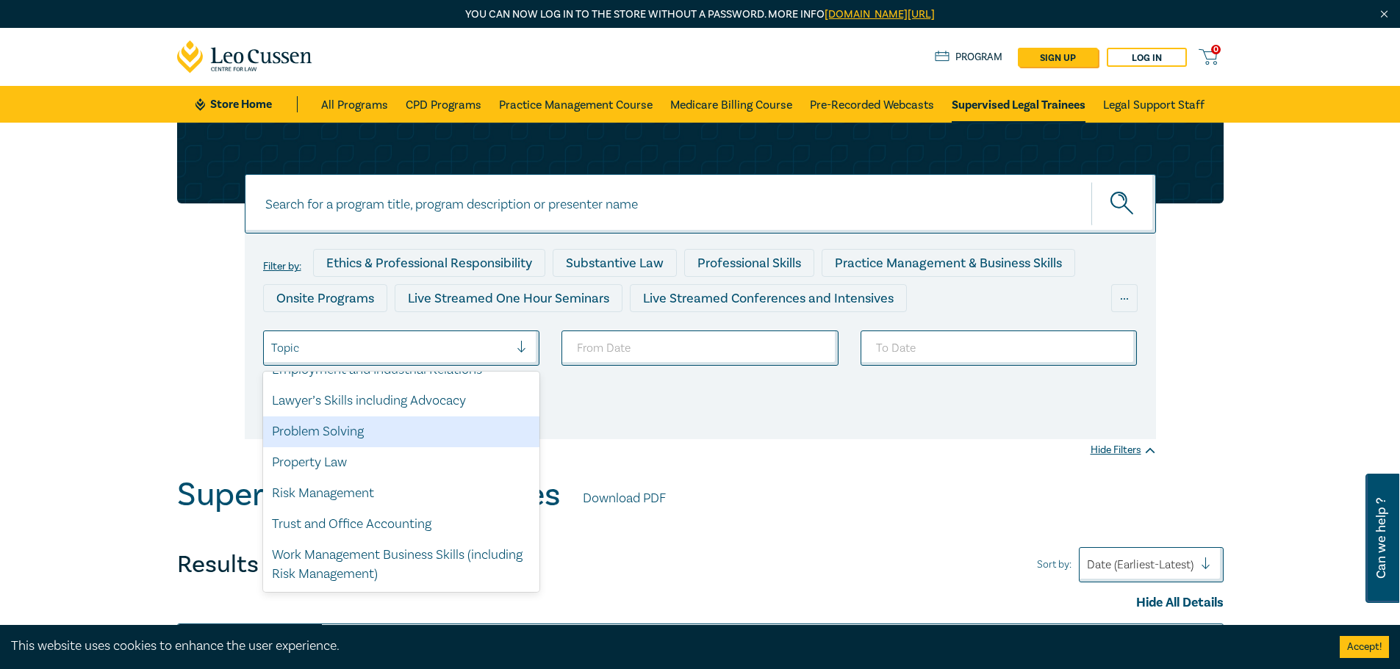
click at [370, 439] on div "Problem Solving" at bounding box center [401, 432] width 277 height 31
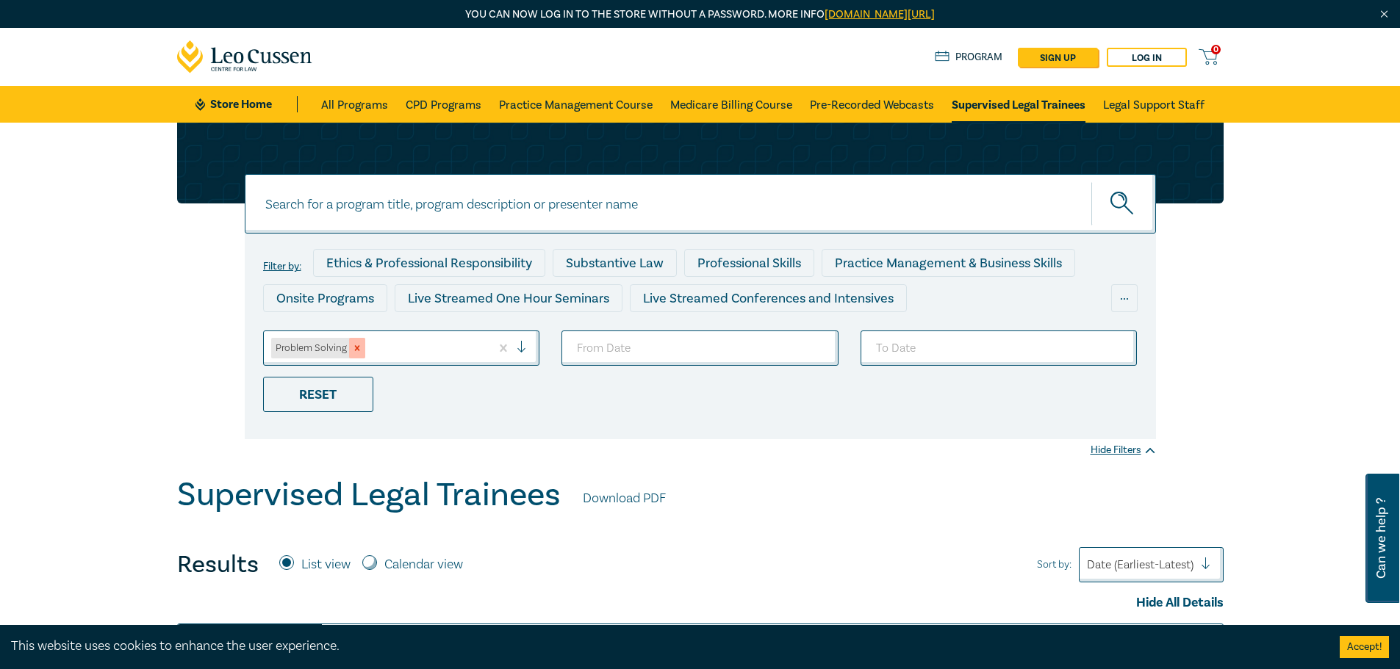
click at [356, 350] on icon "Remove Problem Solving" at bounding box center [356, 348] width 5 height 5
click at [1141, 103] on link "Legal Support Staff" at bounding box center [1153, 104] width 101 height 37
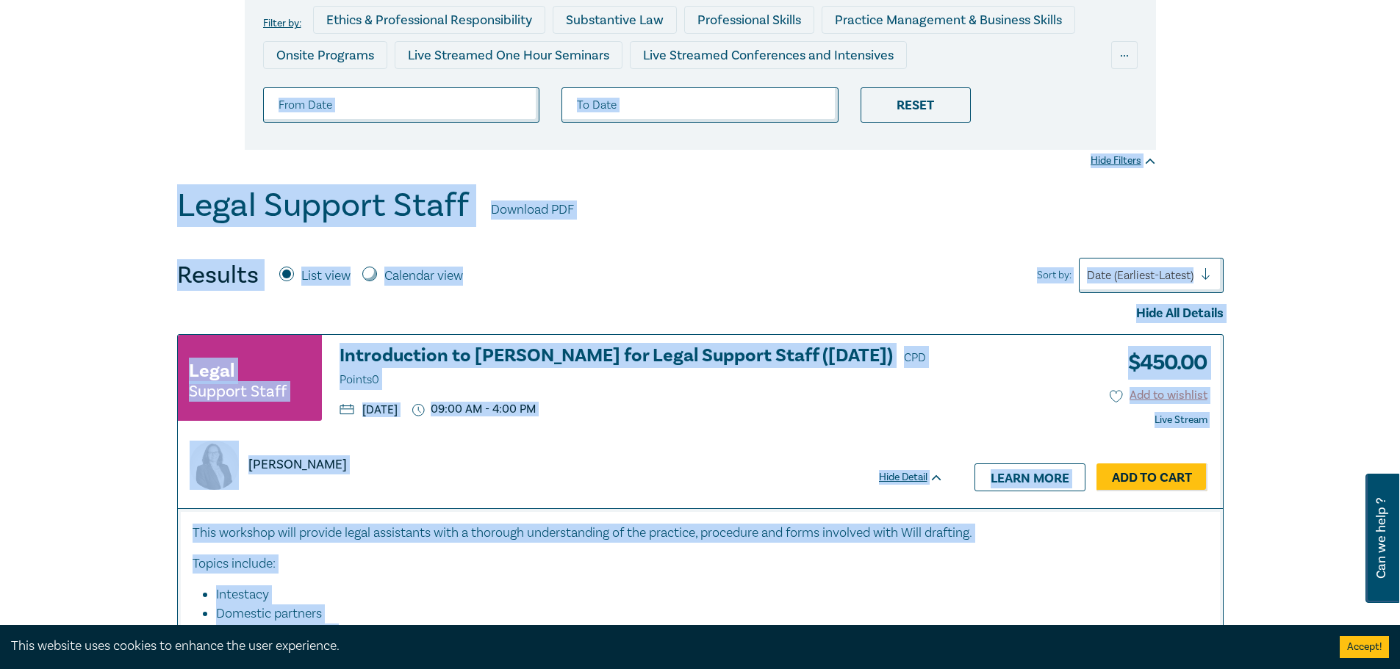
scroll to position [498, 0]
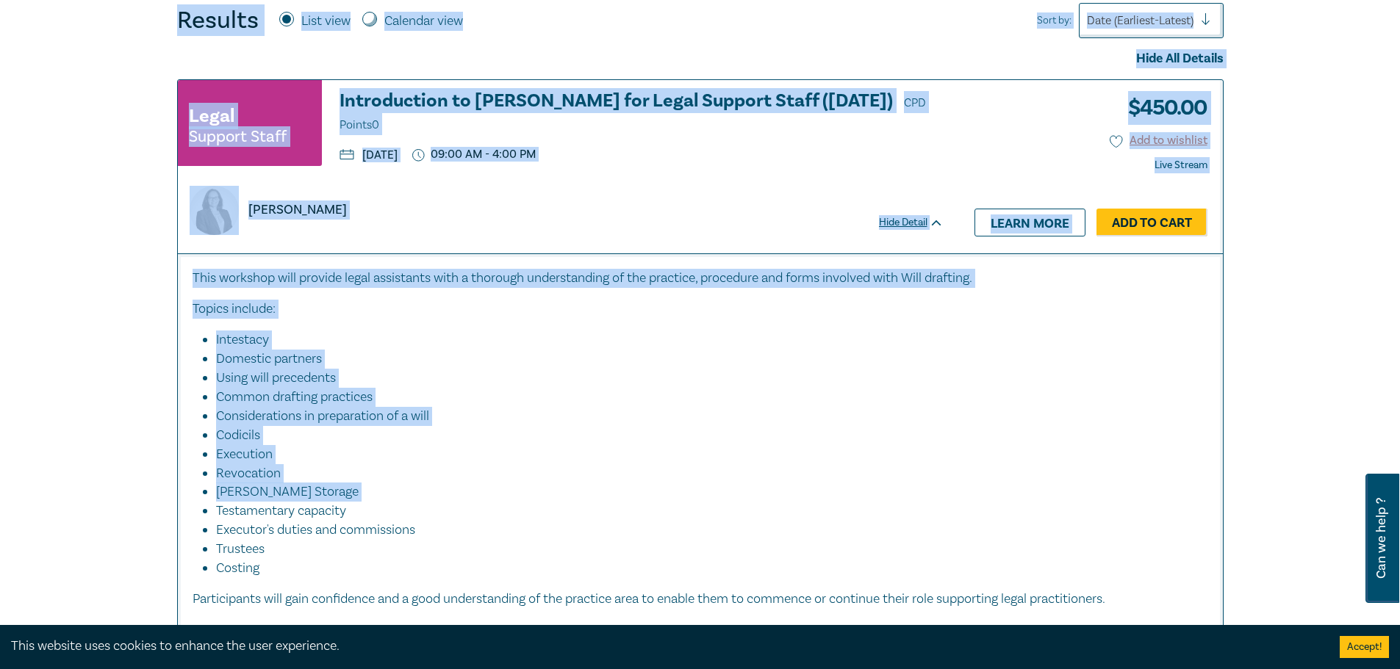
drag, startPoint x: 62, startPoint y: 278, endPoint x: 241, endPoint y: 409, distance: 222.4
click at [101, 514] on div "Filter by: Ethics & Professional Responsibility Substantive Law Professional Sk…" at bounding box center [700, 155] width 1400 height 1063
drag, startPoint x: 569, startPoint y: 260, endPoint x: 569, endPoint y: 245, distance: 14.7
click at [570, 260] on div "This workshop will provide legal assistants with a thorough understanding of th…" at bounding box center [700, 445] width 1045 height 382
click at [570, 180] on div "[PERSON_NAME]" at bounding box center [561, 201] width 766 height 67
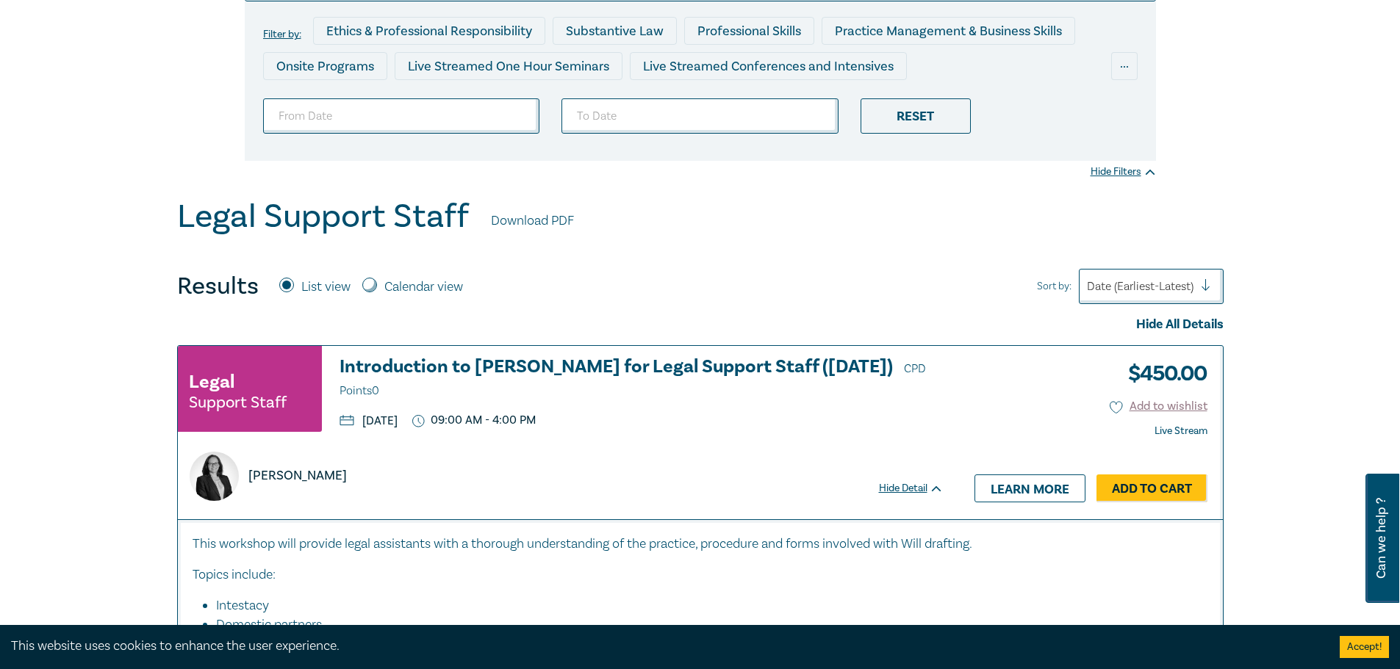
scroll to position [204, 0]
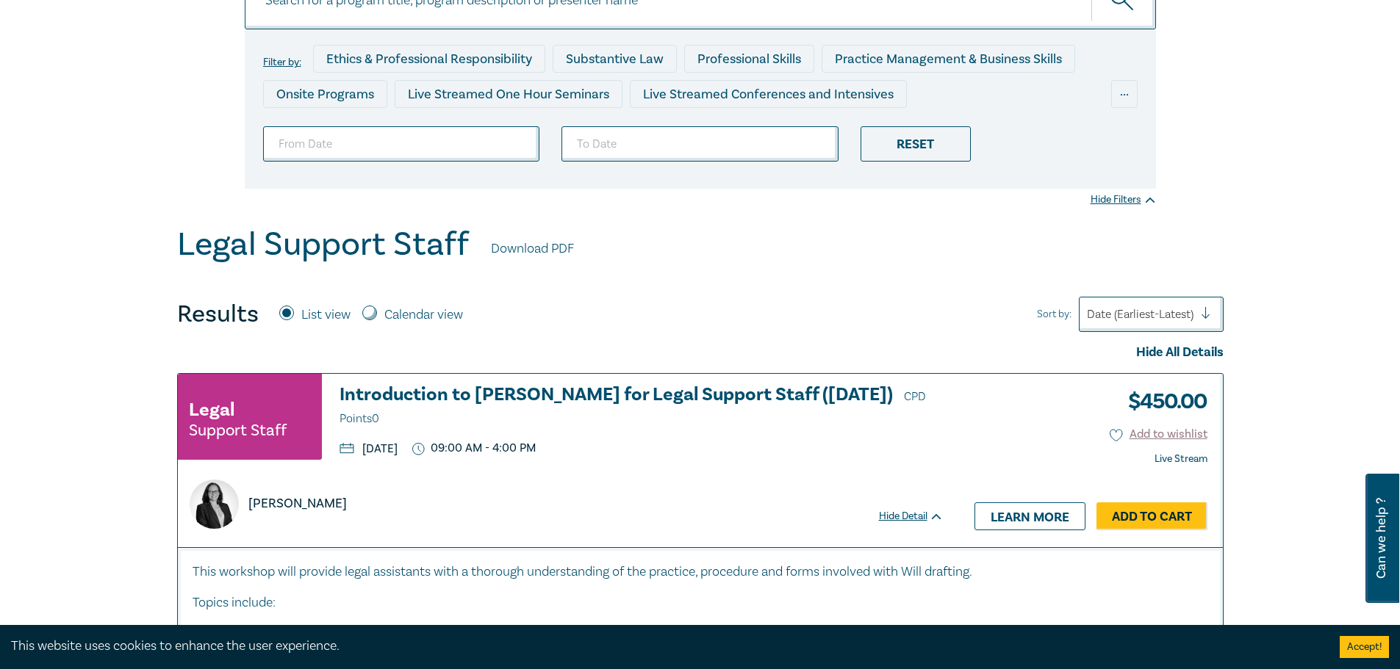
click at [518, 240] on link "Download PDF" at bounding box center [532, 249] width 83 height 19
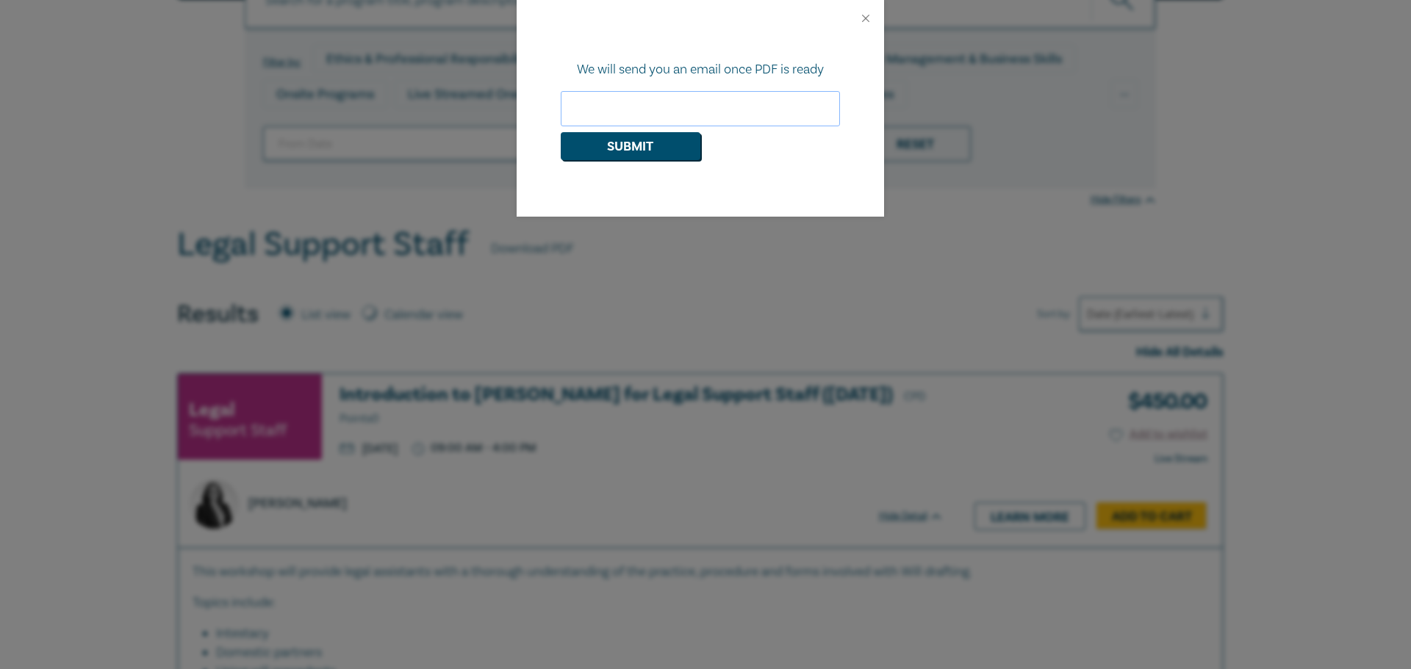
click at [625, 116] on input "email" at bounding box center [700, 108] width 279 height 35
type input "[PERSON_NAME][EMAIL_ADDRESS][DOMAIN_NAME]"
click at [653, 153] on button "Submit" at bounding box center [631, 146] width 140 height 28
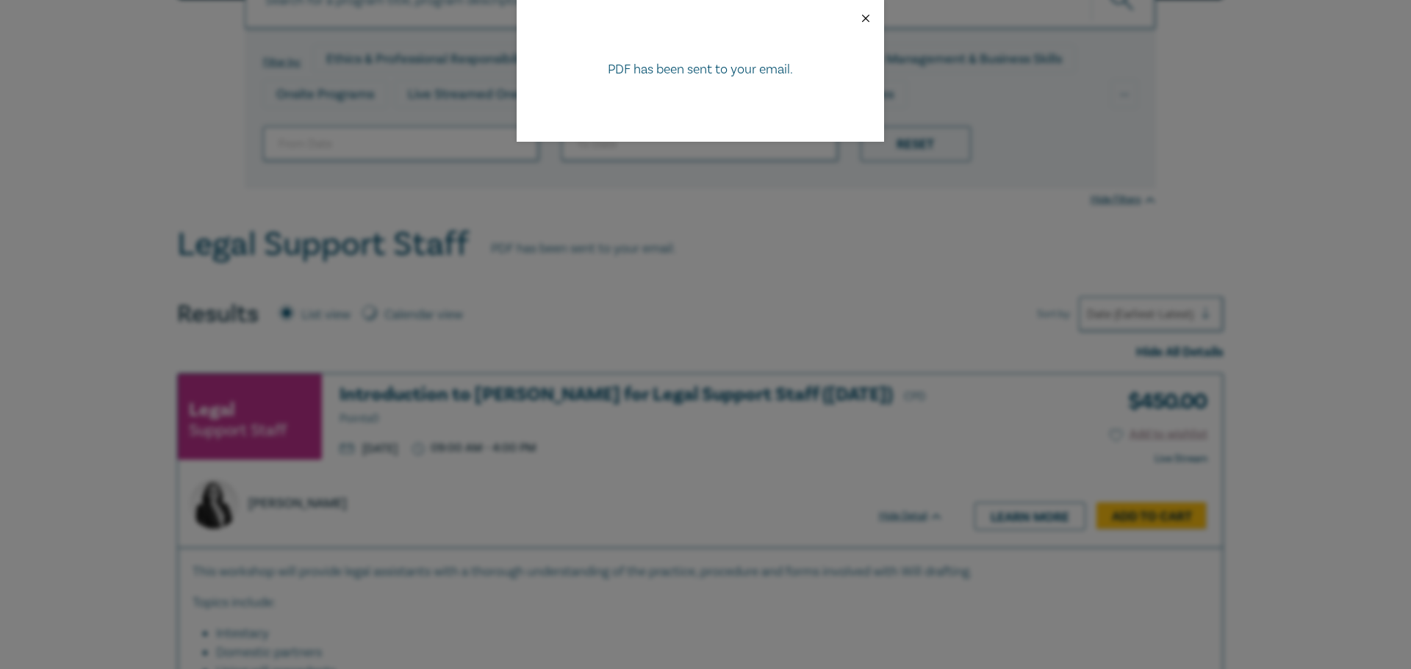
click at [866, 21] on button "Close" at bounding box center [865, 18] width 13 height 13
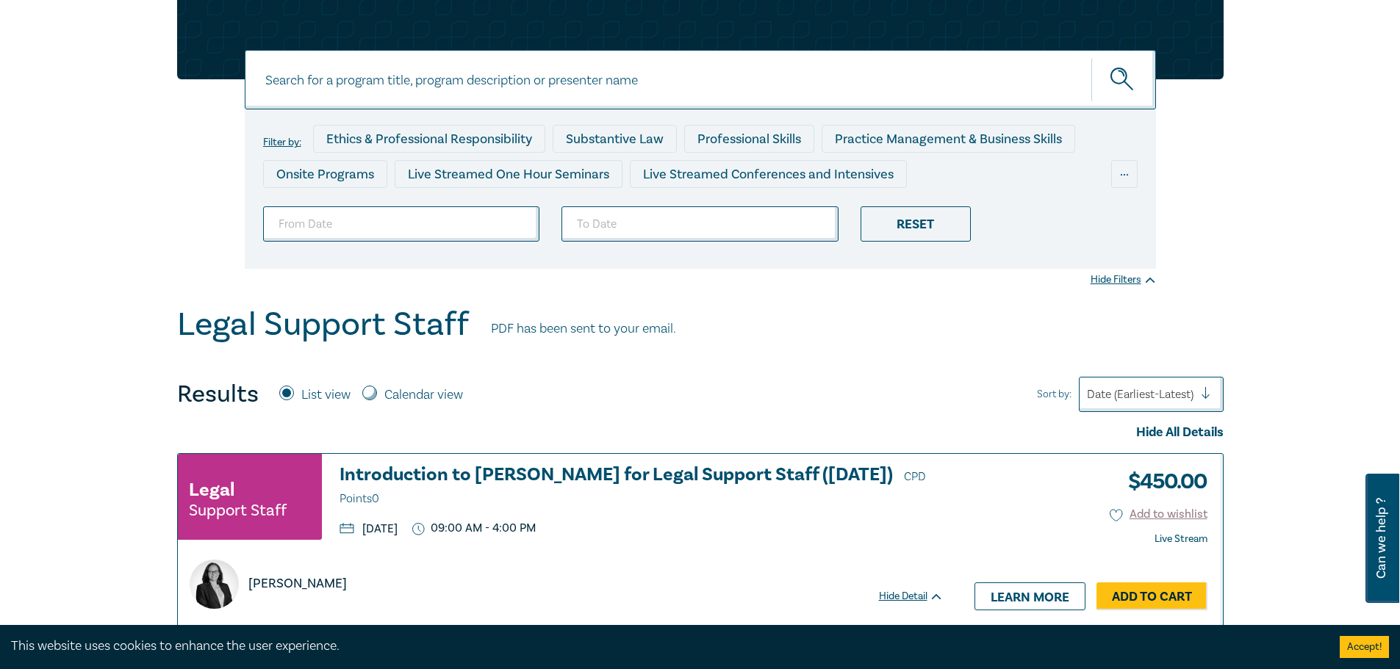
scroll to position [0, 0]
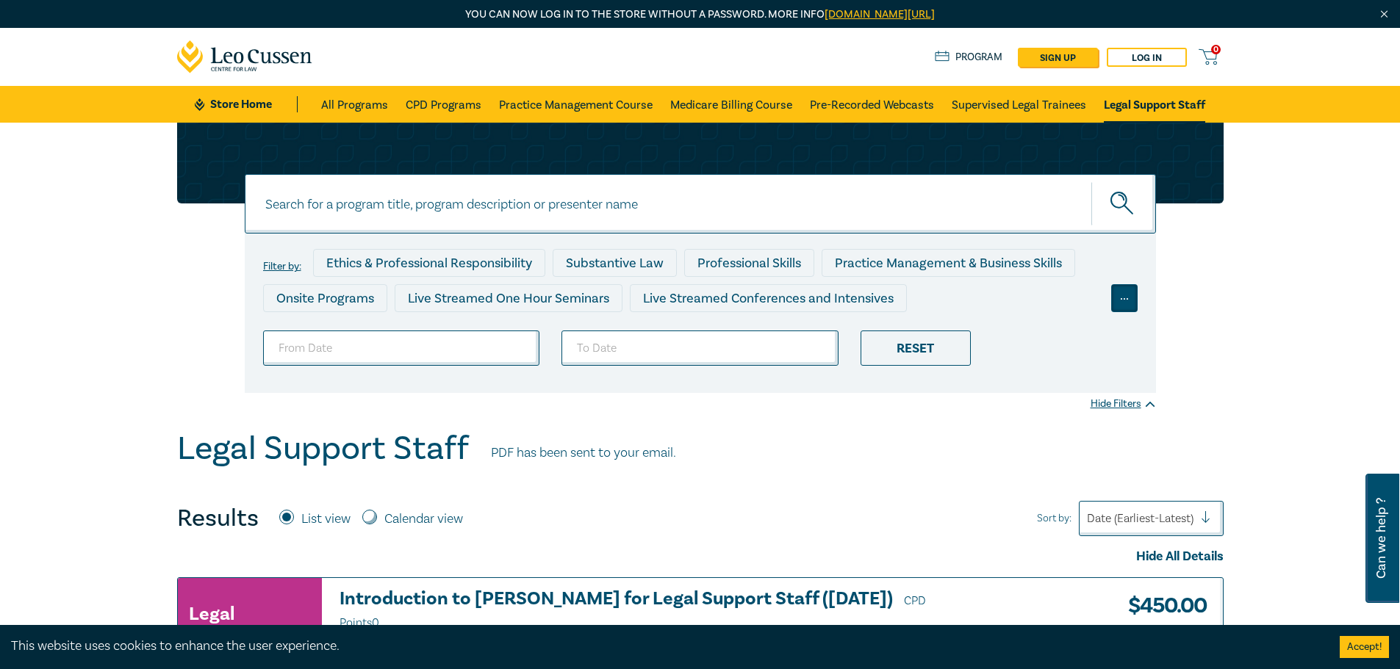
click at [1127, 299] on div "..." at bounding box center [1124, 298] width 26 height 28
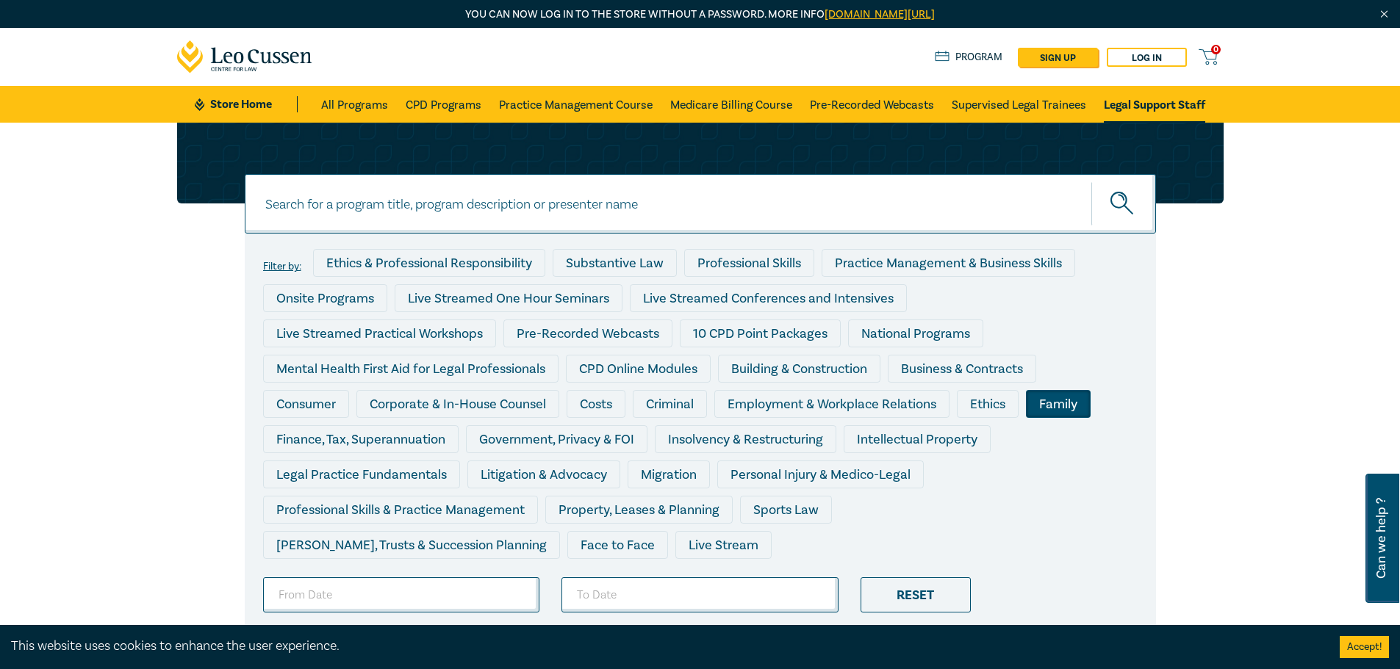
click at [1057, 398] on div "Family" at bounding box center [1058, 404] width 65 height 28
click at [1073, 407] on div "Family" at bounding box center [1058, 404] width 65 height 28
click at [420, 471] on div "Legal Practice Fundamentals" at bounding box center [361, 475] width 197 height 28
click at [599, 401] on div "Costs" at bounding box center [596, 404] width 59 height 28
